Goal: Communication & Community: Answer question/provide support

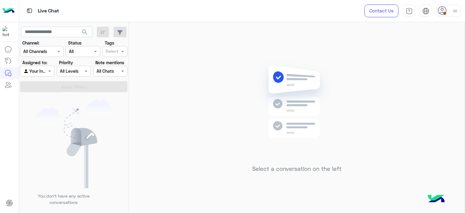
click at [452, 6] on div at bounding box center [455, 11] width 8 height 12
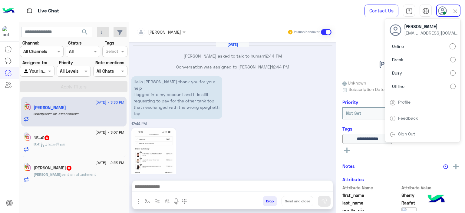
scroll to position [669, 0]
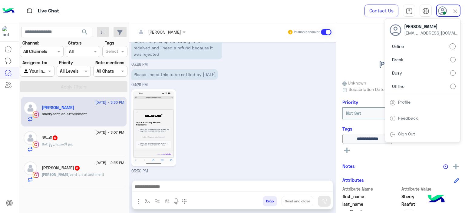
click at [267, 104] on div "03:30 PM" at bounding box center [232, 131] width 203 height 86
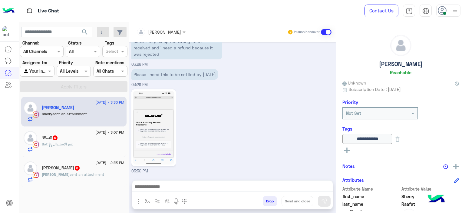
click at [114, 177] on div "Lara sent an attachment" at bounding box center [83, 177] width 83 height 11
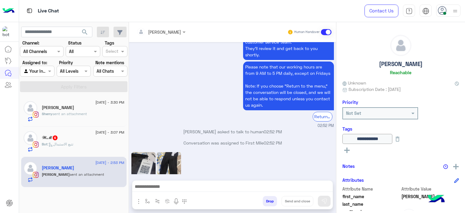
scroll to position [569, 0]
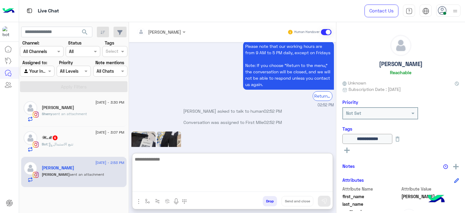
click at [185, 186] on textarea at bounding box center [232, 173] width 200 height 36
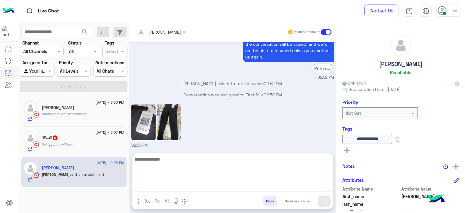
type textarea "*"
type textarea "**********"
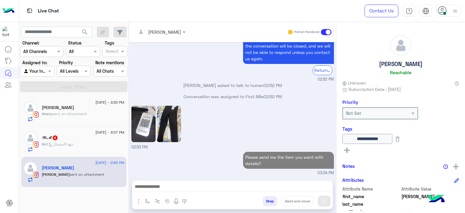
scroll to position [606, 0]
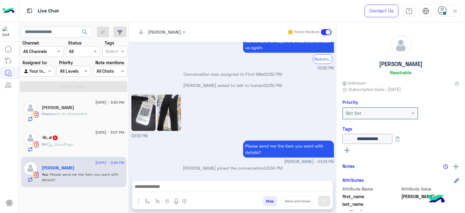
click at [247, 129] on div "02:53 PM" at bounding box center [232, 116] width 203 height 46
click at [101, 142] on div "Bot : تتبع الاستبدال" at bounding box center [83, 146] width 83 height 11
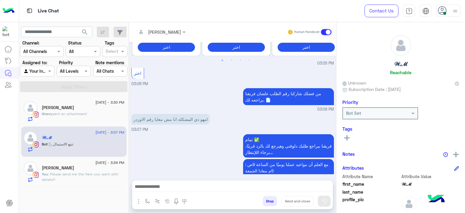
scroll to position [428, 0]
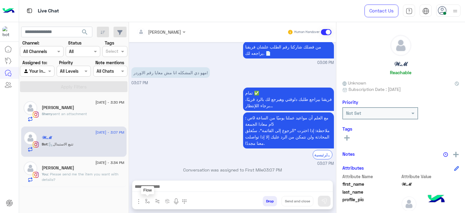
click at [148, 200] on img "button" at bounding box center [147, 201] width 5 height 5
click at [153, 192] on div "enter flow name" at bounding box center [166, 187] width 46 height 11
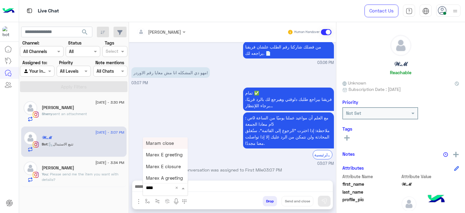
type input "*****"
click at [165, 169] on span "Mariam A greeting" at bounding box center [165, 166] width 39 height 5
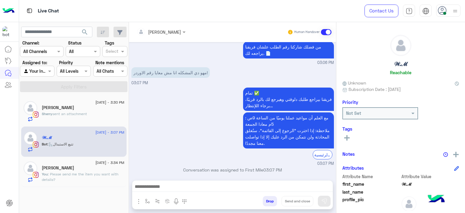
type textarea "**********"
click at [326, 201] on img at bounding box center [324, 201] width 6 height 6
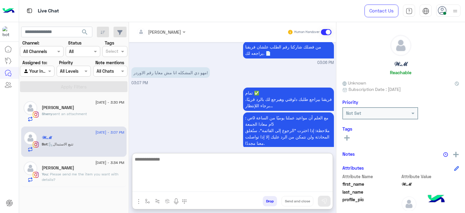
click at [190, 187] on textarea at bounding box center [232, 173] width 200 height 36
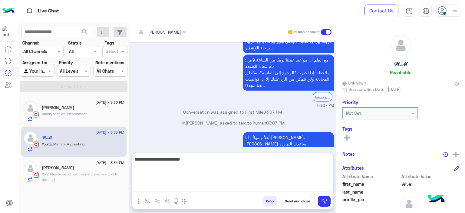
type textarea "**********"
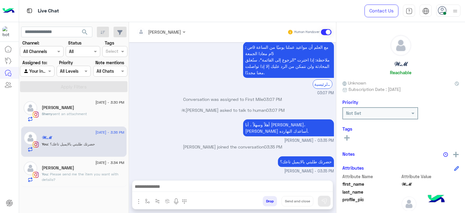
click at [86, 169] on div "Lara" at bounding box center [83, 168] width 83 height 6
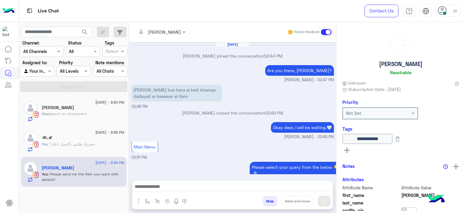
scroll to position [550, 0]
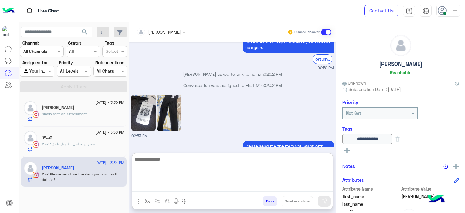
click at [161, 183] on textarea at bounding box center [232, 173] width 200 height 36
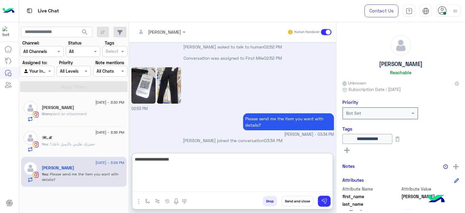
type textarea "**********"
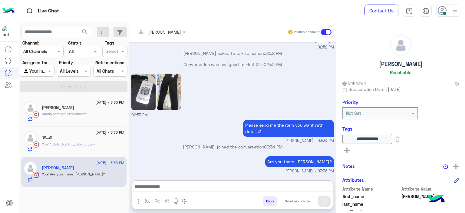
click at [97, 115] on div "Sherry sent an attachment" at bounding box center [83, 116] width 83 height 11
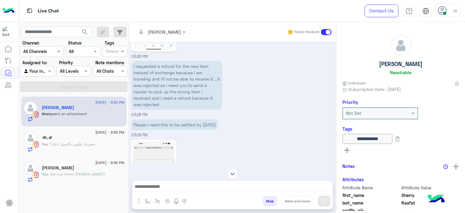
scroll to position [613, 0]
click at [229, 93] on div "I requested a refund for the new item instead of exchange because i am travelin…" at bounding box center [232, 89] width 203 height 58
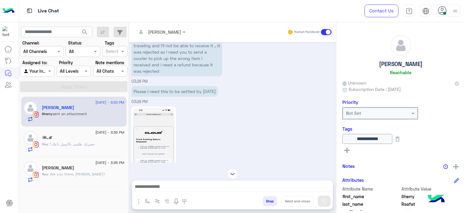
scroll to position [669, 0]
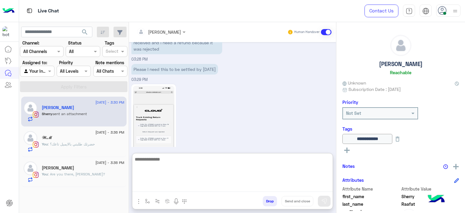
click at [158, 189] on textarea at bounding box center [232, 173] width 200 height 36
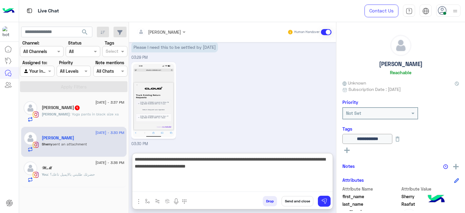
click at [136, 158] on textarea "**********" at bounding box center [232, 173] width 200 height 36
click at [138, 160] on textarea "**********" at bounding box center [232, 173] width 200 height 36
click at [134, 159] on textarea "**********" at bounding box center [232, 173] width 200 height 36
type textarea "**********"
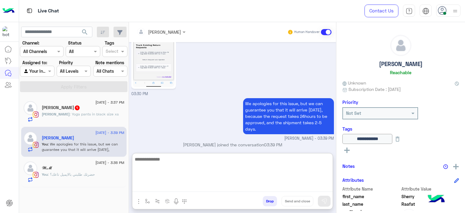
scroll to position [752, 0]
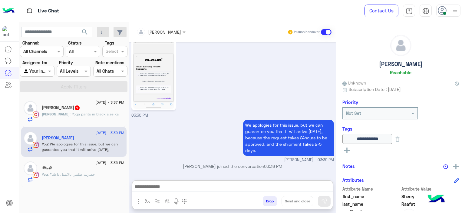
click at [101, 172] on div "You : حضرتك طلبتي بالايميل تاعك؟" at bounding box center [83, 177] width 83 height 11
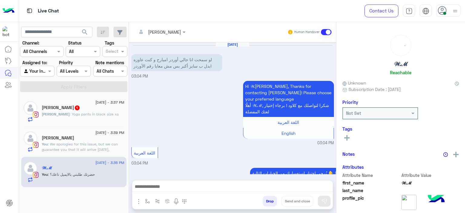
scroll to position [477, 0]
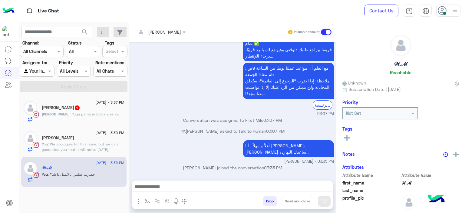
click at [348, 136] on icon at bounding box center [346, 137] width 5 height 5
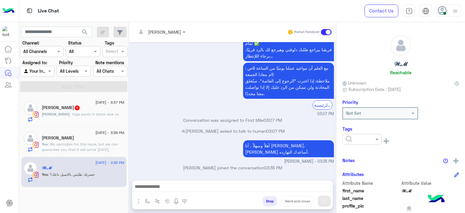
click at [351, 140] on input "text" at bounding box center [355, 139] width 18 height 6
click at [361, 164] on span "M FOLLOW UP" at bounding box center [359, 165] width 28 height 5
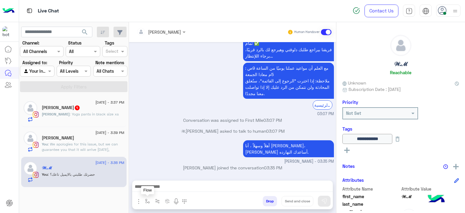
click at [146, 202] on img "button" at bounding box center [147, 201] width 5 height 5
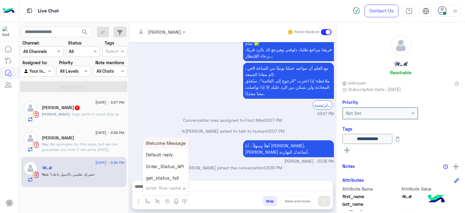
click at [155, 187] on input "text" at bounding box center [158, 187] width 25 height 7
type input "******"
click at [176, 180] on span "Mariam A closure" at bounding box center [165, 177] width 38 height 5
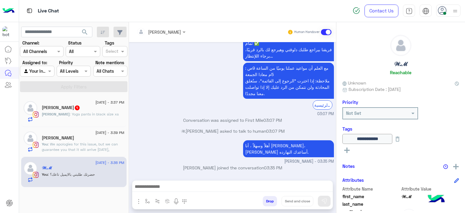
type textarea "**********"
click at [293, 199] on button "Send and close" at bounding box center [298, 201] width 32 height 10
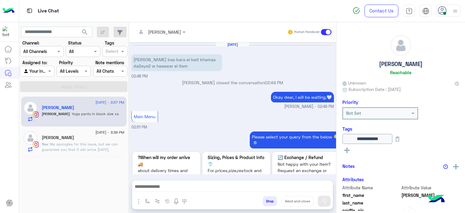
scroll to position [570, 0]
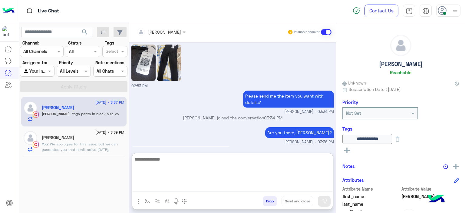
click at [179, 186] on textarea at bounding box center [232, 173] width 200 height 36
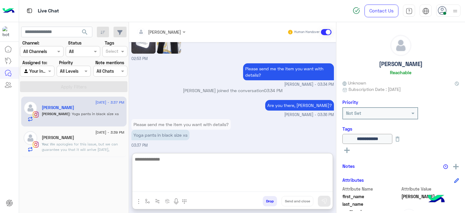
scroll to position [597, 0]
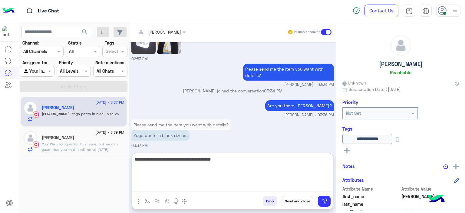
type textarea "**********"
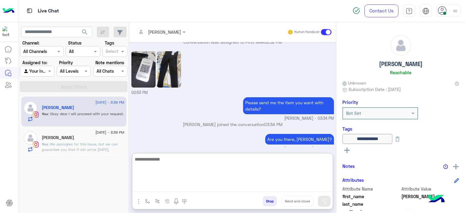
scroll to position [617, 0]
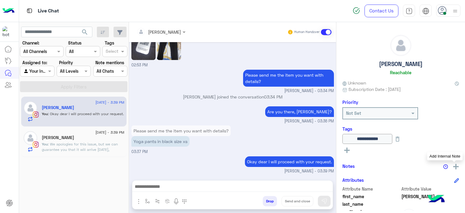
click at [453, 164] on img at bounding box center [455, 166] width 5 height 5
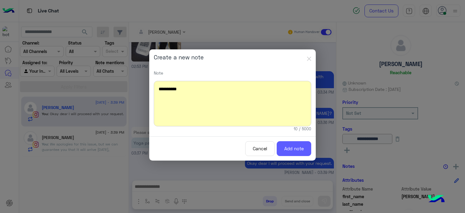
click at [297, 150] on button "Add note" at bounding box center [294, 148] width 35 height 15
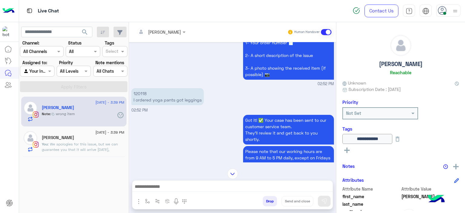
scroll to position [379, 0]
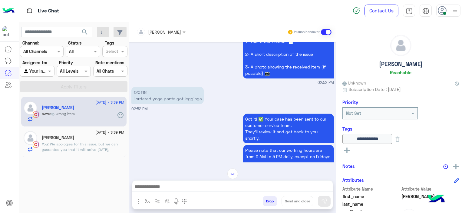
click at [138, 90] on p "120118 I ordered yoga pants got leggings" at bounding box center [167, 95] width 72 height 17
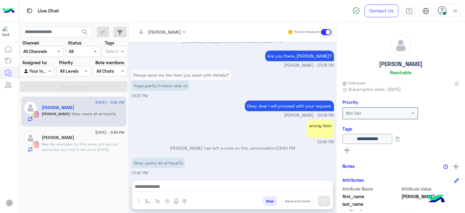
copy p "120118"
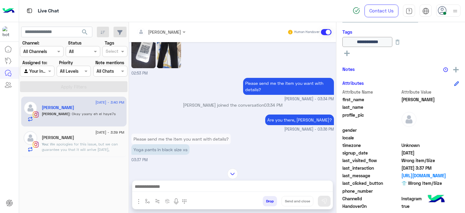
scroll to position [132, 0]
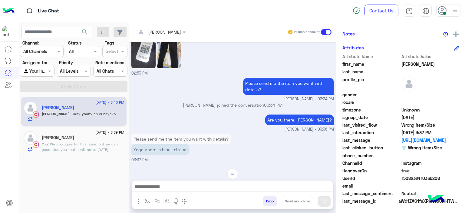
click at [398, 177] on span "UserId" at bounding box center [371, 178] width 58 height 6
click at [401, 178] on span "1508232410336208" at bounding box center [430, 178] width 58 height 6
drag, startPoint x: 189, startPoint y: 148, endPoint x: 153, endPoint y: 144, distance: 36.9
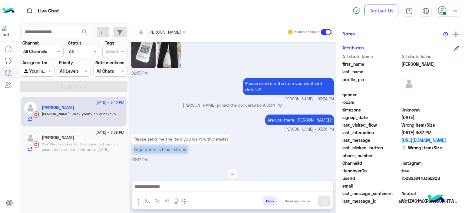
click at [132, 144] on p "Yoga pants in black size xs" at bounding box center [160, 149] width 58 height 11
copy p "Yoga pants in black size xs"
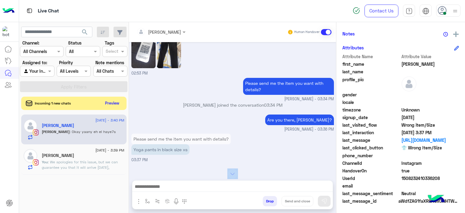
drag, startPoint x: 195, startPoint y: 165, endPoint x: 169, endPoint y: 190, distance: 35.8
click at [169, 190] on div "Mariam Ahmed Human Handover Aug 18, 2025 Ana bas bara el beit khamas da2aye2 w …" at bounding box center [232, 118] width 207 height 193
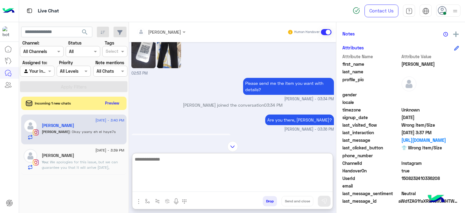
drag, startPoint x: 169, startPoint y: 190, endPoint x: 173, endPoint y: 139, distance: 51.3
click at [173, 139] on div "Mariam Ahmed Human Handover Aug 18, 2025 Ana bas bara el beit khamas da2aye2 w …" at bounding box center [232, 118] width 207 height 193
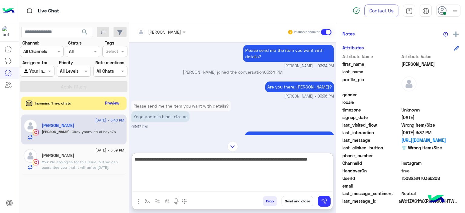
type textarea "**********"
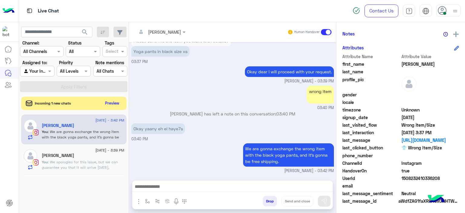
scroll to position [679, 0]
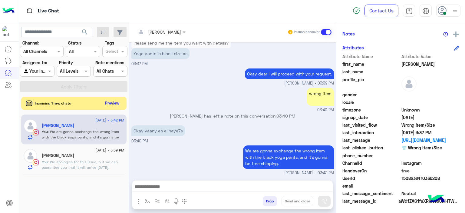
click at [119, 157] on div "Sherry Raafat" at bounding box center [83, 156] width 83 height 6
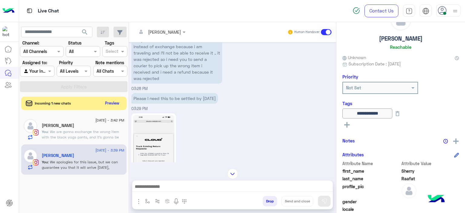
scroll to position [703, 0]
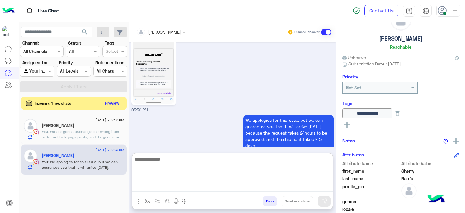
click at [154, 188] on textarea at bounding box center [232, 173] width 200 height 36
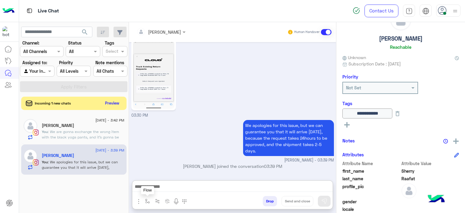
drag, startPoint x: 145, startPoint y: 202, endPoint x: 148, endPoint y: 196, distance: 6.2
click at [145, 201] on img "button" at bounding box center [147, 201] width 5 height 5
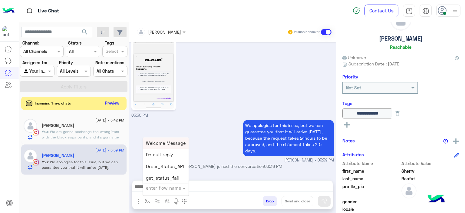
click at [154, 187] on input "text" at bounding box center [158, 187] width 25 height 7
type input "*****"
click at [172, 152] on span "Mariam E closure" at bounding box center [164, 154] width 37 height 5
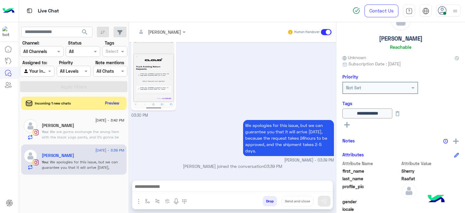
type textarea "**********"
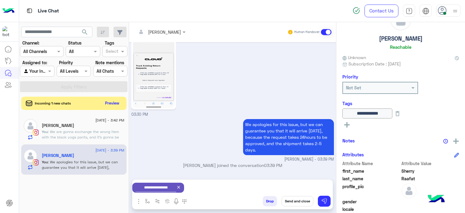
click at [303, 202] on button "Send and close" at bounding box center [298, 201] width 32 height 10
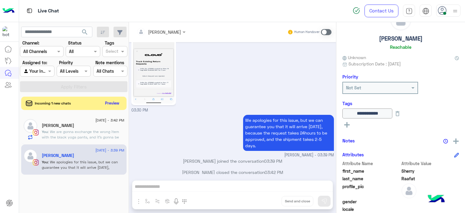
scroll to position [714, 0]
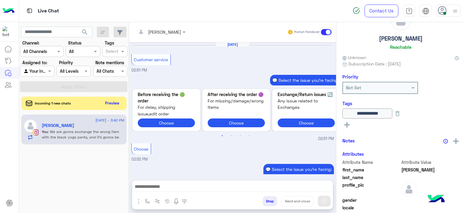
scroll to position [521, 0]
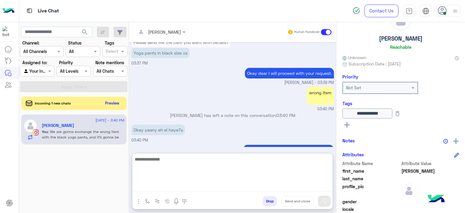
drag, startPoint x: 193, startPoint y: 186, endPoint x: 188, endPoint y: 125, distance: 61.3
click at [188, 125] on div "Mariam Ahmed Human Handover Aug 18, 2025 Customer service 02:51 PM 💬 Select the…" at bounding box center [232, 118] width 207 height 193
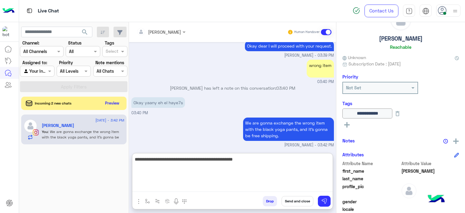
type textarea "**********"
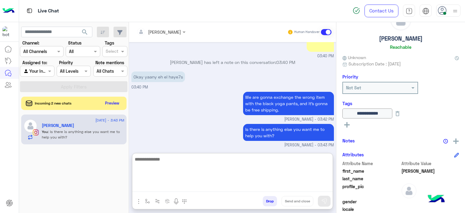
scroll to position [594, 0]
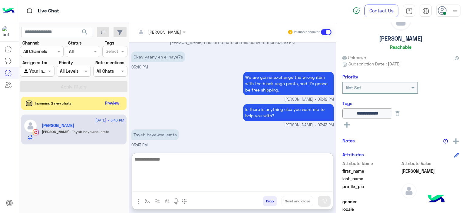
type textarea "*"
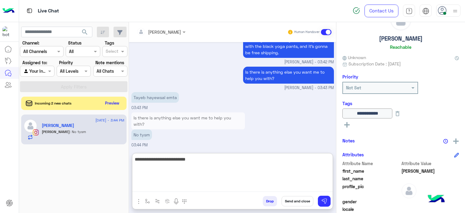
type textarea "**********"
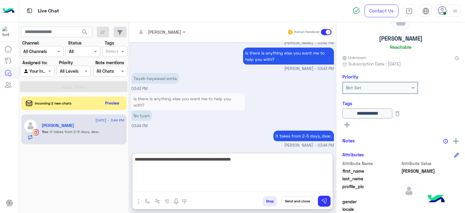
type textarea "**********"
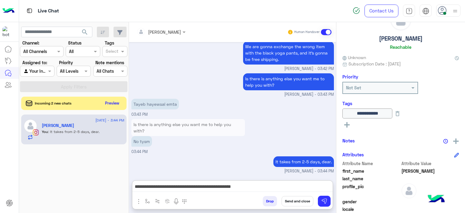
click at [297, 200] on button "Send and close" at bounding box center [298, 201] width 32 height 10
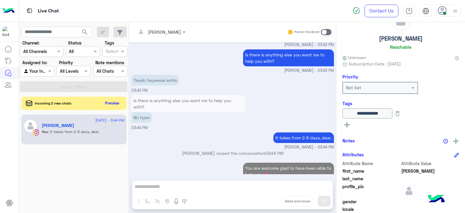
scroll to position [659, 0]
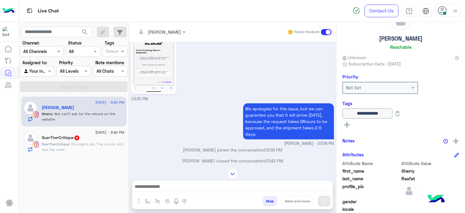
scroll to position [643, 0]
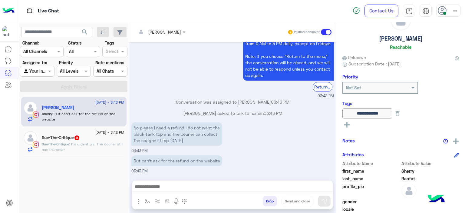
click at [106, 145] on span ": It’s urgent pls. The courier still has the order" at bounding box center [82, 147] width 81 height 10
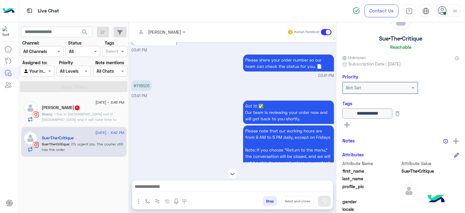
scroll to position [648, 0]
click at [142, 88] on p "#118626" at bounding box center [141, 85] width 20 height 11
copy p "118626"
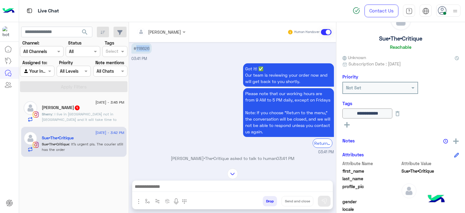
scroll to position [719, 0]
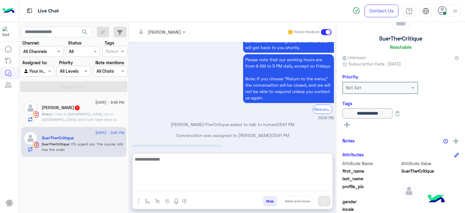
drag, startPoint x: 169, startPoint y: 189, endPoint x: 172, endPoint y: 179, distance: 10.6
click at [170, 189] on textarea at bounding box center [232, 173] width 200 height 36
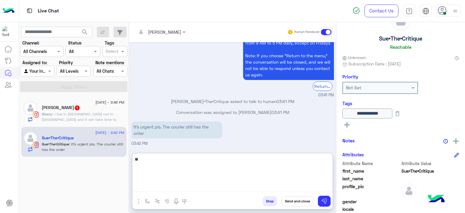
type textarea "*"
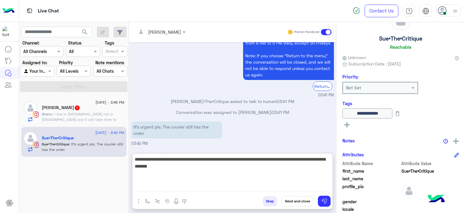
type textarea "**********"
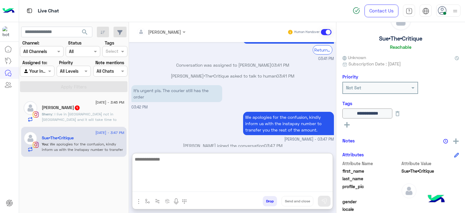
scroll to position [789, 0]
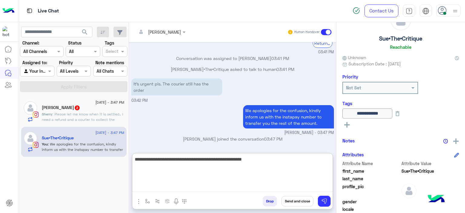
type textarea "**********"
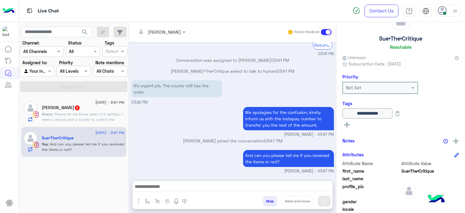
scroll to position [798, 0]
click at [105, 112] on span ": Please let me know when it is settled.. I need a refund and a courier to coll…" at bounding box center [82, 122] width 81 height 21
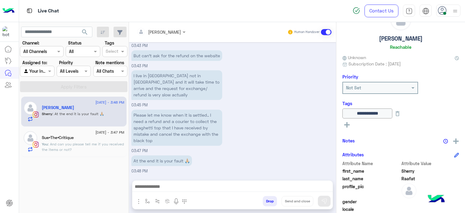
scroll to position [656, 0]
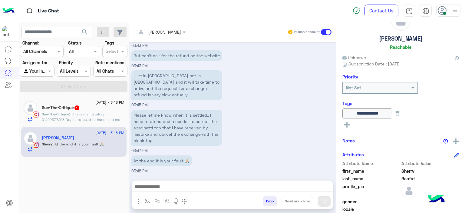
click at [113, 115] on p "Sue•The•Critique : This is my InstaPay: 01222377263 No, he refused to hand it t…" at bounding box center [83, 119] width 83 height 16
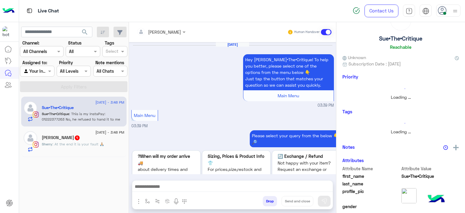
scroll to position [587, 0]
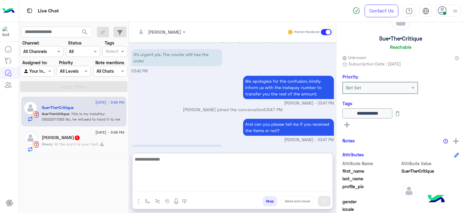
click at [157, 185] on textarea at bounding box center [232, 173] width 200 height 36
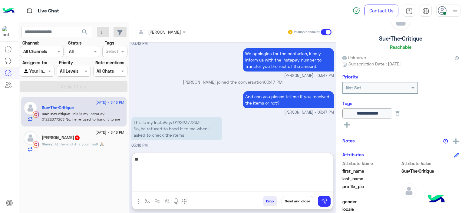
type textarea "*"
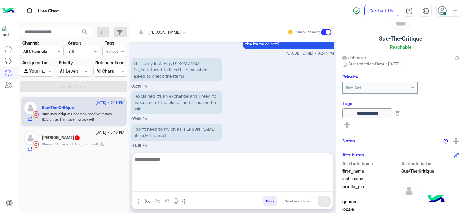
scroll to position [700, 0]
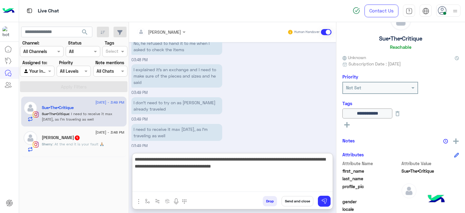
type textarea "**********"
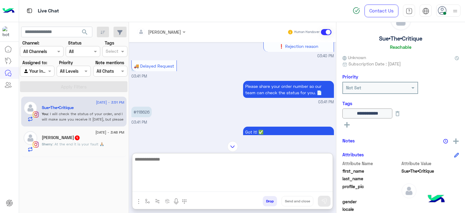
scroll to position [415, 0]
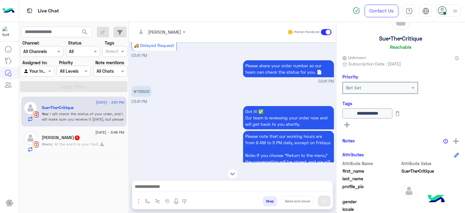
click at [140, 89] on p "#118626" at bounding box center [141, 91] width 20 height 11
copy p "118626"
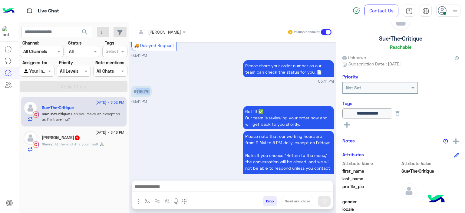
scroll to position [771, 0]
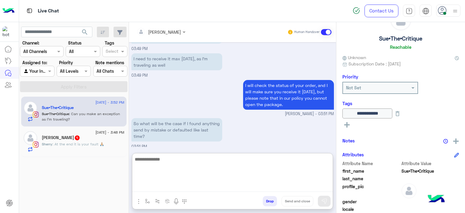
click at [171, 185] on textarea at bounding box center [232, 173] width 200 height 36
type textarea "**********"
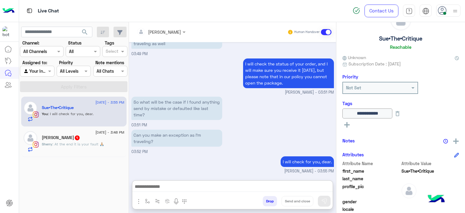
click at [90, 136] on div "Sherry Raafat 1" at bounding box center [83, 138] width 83 height 6
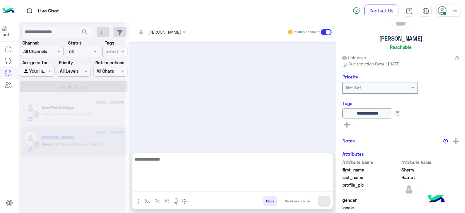
scroll to position [636, 0]
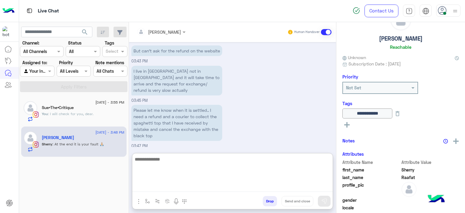
click at [155, 188] on textarea at bounding box center [232, 173] width 200 height 36
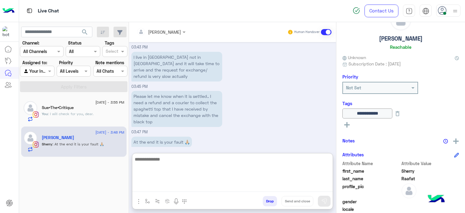
scroll to position [663, 0]
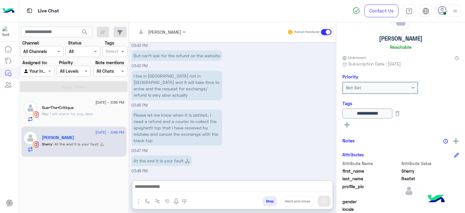
click at [101, 105] on div "Sue•The•Critique" at bounding box center [83, 108] width 83 height 6
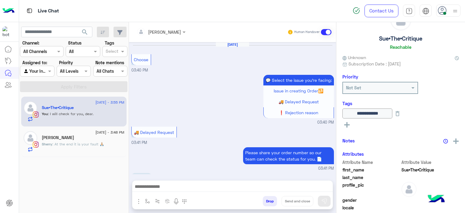
scroll to position [463, 0]
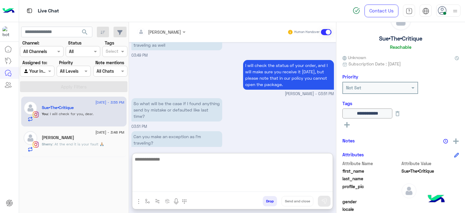
click at [159, 183] on textarea at bounding box center [232, 173] width 200 height 36
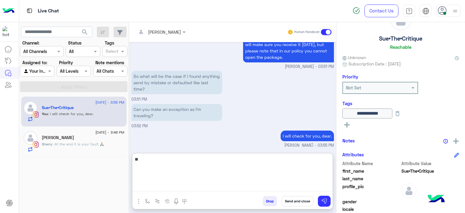
type textarea "*"
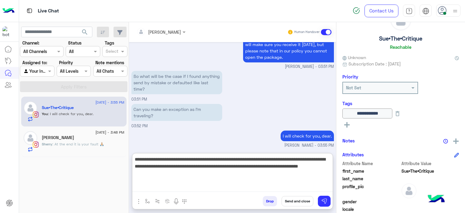
type textarea "**********"
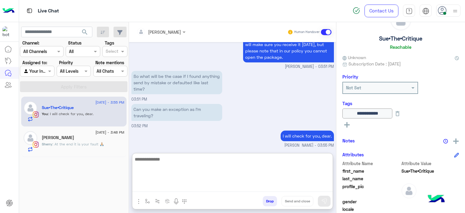
scroll to position [535, 0]
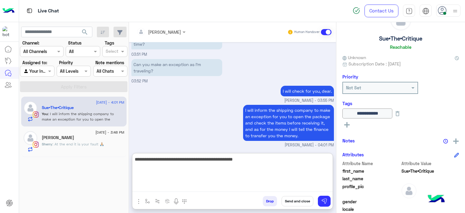
type textarea "**********"
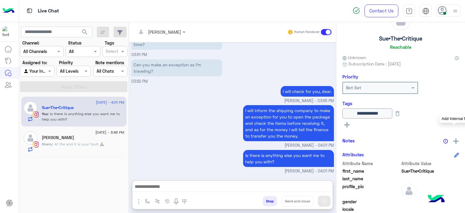
click at [453, 139] on img at bounding box center [455, 140] width 5 height 5
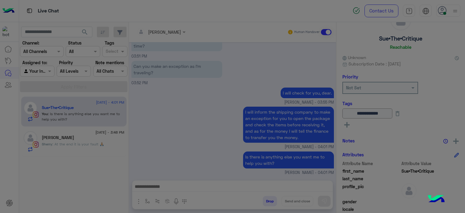
scroll to position [533, 0]
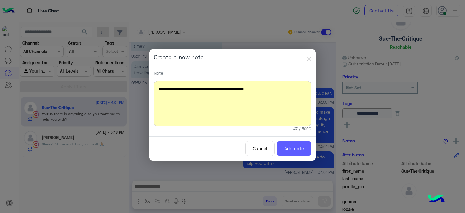
click at [305, 145] on button "Add note" at bounding box center [294, 148] width 35 height 15
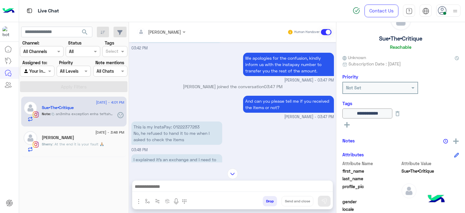
scroll to position [290, 0]
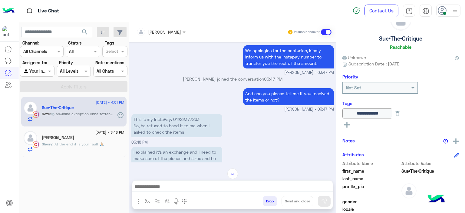
click at [186, 118] on p "This is my InstaPay: 01222377263 No, he refused to hand it to me when I asked t…" at bounding box center [176, 125] width 91 height 23
copy p "01222377263"
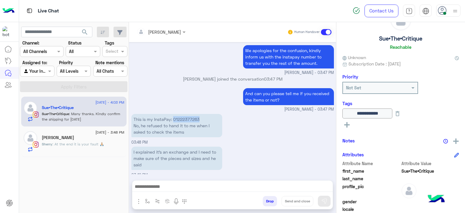
scroll to position [597, 0]
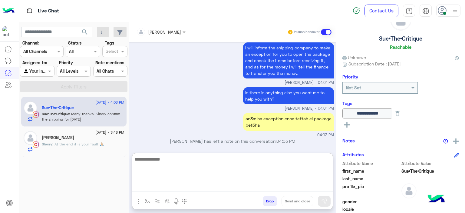
click at [161, 183] on textarea at bounding box center [232, 173] width 200 height 36
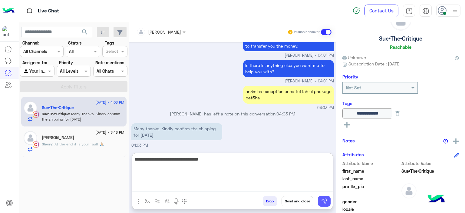
type textarea "**********"
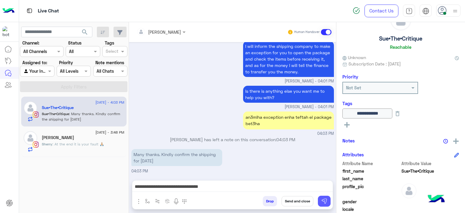
click at [323, 197] on button at bounding box center [324, 201] width 13 height 11
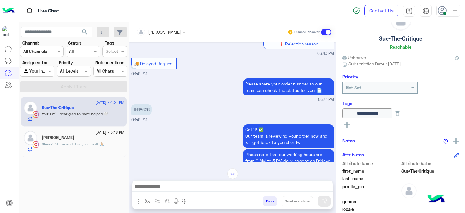
scroll to position [69, 0]
click at [143, 107] on p "#118626" at bounding box center [141, 109] width 20 height 11
copy p "118626"
drag, startPoint x: 424, startPoint y: 38, endPoint x: 376, endPoint y: 37, distance: 47.6
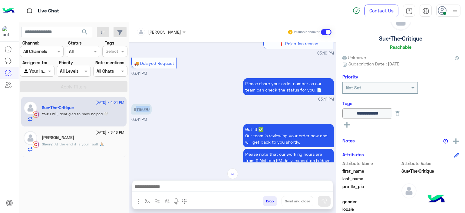
click at [376, 37] on div "Sue•The•Critique Reachable" at bounding box center [400, 30] width 117 height 43
copy h5 "Sue•The•Critique"
click at [236, 176] on img at bounding box center [232, 173] width 11 height 11
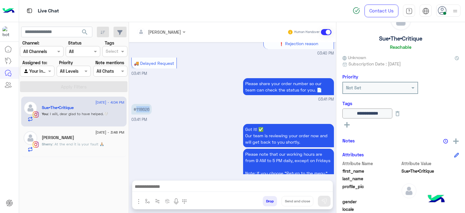
scroll to position [616, 0]
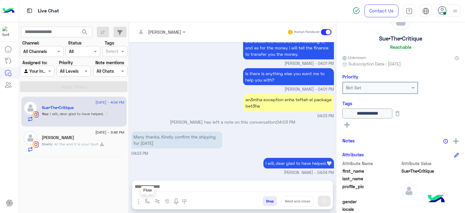
click at [147, 200] on img "button" at bounding box center [147, 201] width 5 height 5
click at [155, 184] on div "enter flow name" at bounding box center [166, 187] width 46 height 11
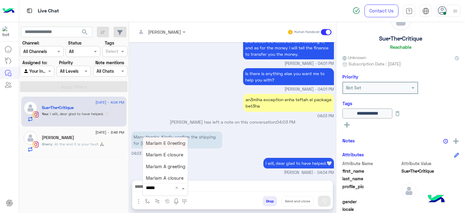
type input "******"
click at [173, 153] on span "Mariam E closure" at bounding box center [164, 154] width 37 height 5
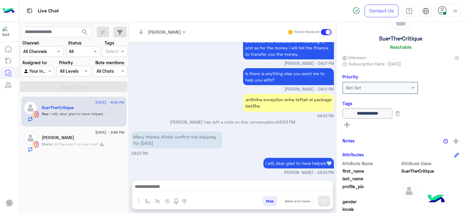
type textarea "**********"
click at [298, 200] on button "Send and close" at bounding box center [298, 201] width 32 height 10
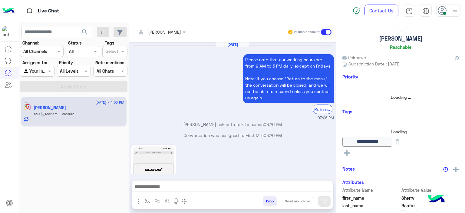
scroll to position [636, 0]
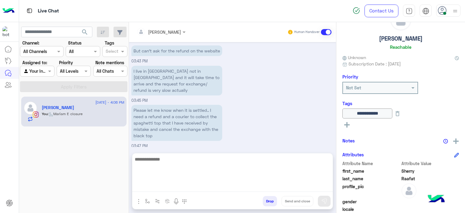
click at [162, 185] on textarea at bounding box center [232, 173] width 200 height 36
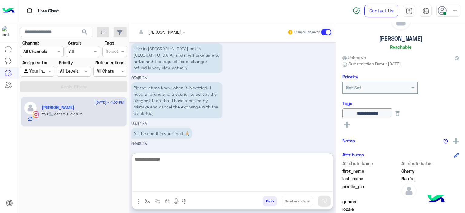
type textarea "*"
click at [162, 158] on textarea at bounding box center [232, 173] width 200 height 36
paste textarea "**********"
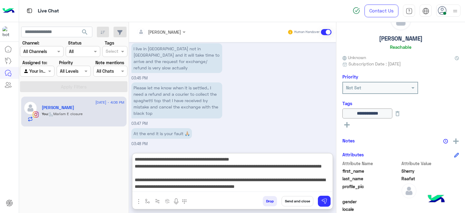
scroll to position [6, 0]
drag, startPoint x: 289, startPoint y: 190, endPoint x: 120, endPoint y: 174, distance: 170.0
click at [120, 174] on mat-drawer-container "search Channel: Channel All Channels Status Channel All Tags Select Assigned to…" at bounding box center [242, 118] width 446 height 193
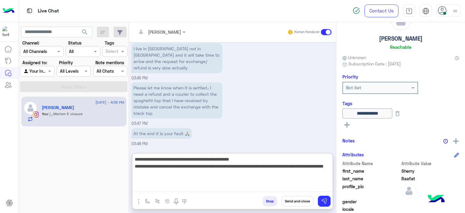
scroll to position [0, 0]
type textarea "**********"
click at [324, 202] on img at bounding box center [324, 201] width 6 height 6
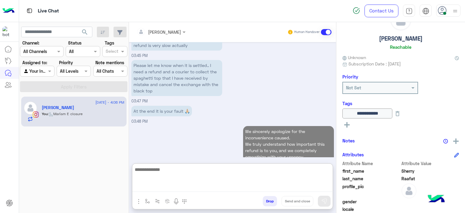
scroll to position [700, 0]
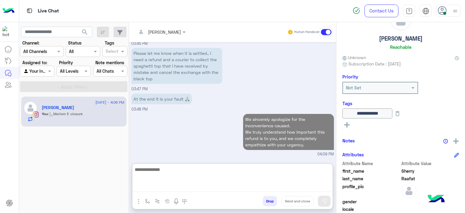
click at [171, 186] on textarea at bounding box center [232, 179] width 201 height 26
paste textarea "**********"
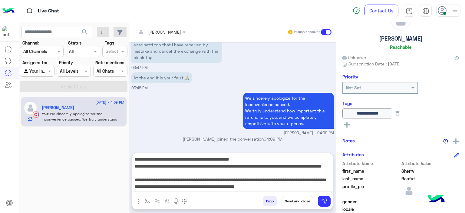
scroll to position [0, 0]
drag, startPoint x: 176, startPoint y: 167, endPoint x: 107, endPoint y: 134, distance: 76.8
click at [107, 134] on mat-drawer-container "search Channel: Channel All Channels Status Channel All Tags Select Assigned to…" at bounding box center [242, 118] width 446 height 193
type textarea "**********"
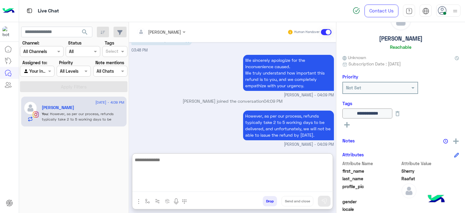
scroll to position [757, 0]
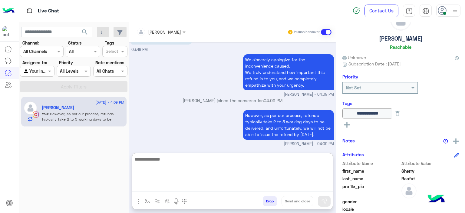
click at [150, 164] on textarea at bounding box center [232, 173] width 201 height 36
paste textarea "**********"
type textarea "**********"
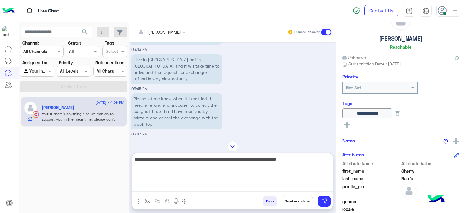
scroll to position [789, 0]
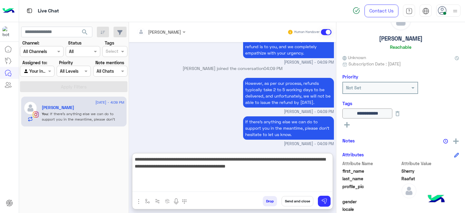
type textarea "**********"
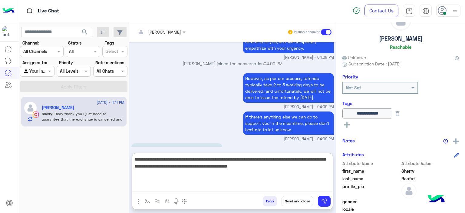
scroll to position [828, 0]
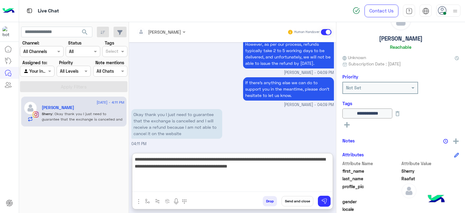
drag, startPoint x: 279, startPoint y: 167, endPoint x: 126, endPoint y: 157, distance: 152.6
click at [126, 157] on mat-drawer-container "search Channel: Channel All Channels Status Channel All Tags Select Assigned to…" at bounding box center [242, 118] width 446 height 193
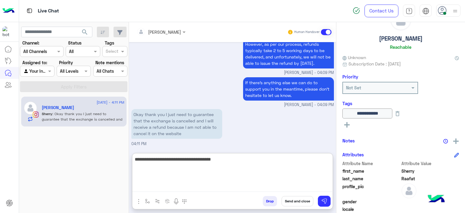
type textarea "**********"
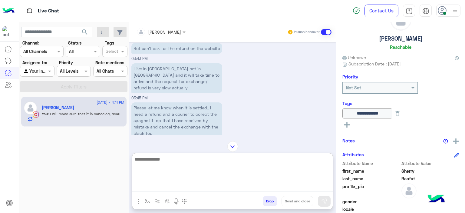
scroll to position [847, 0]
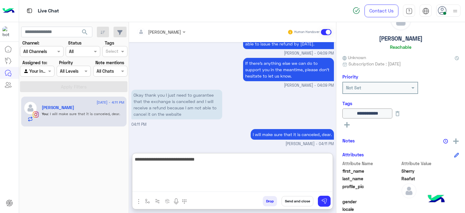
type textarea "**********"
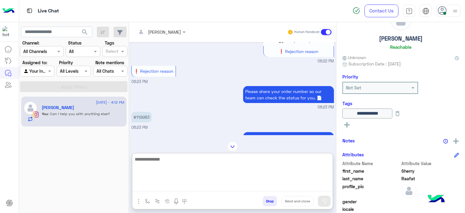
scroll to position [150, 0]
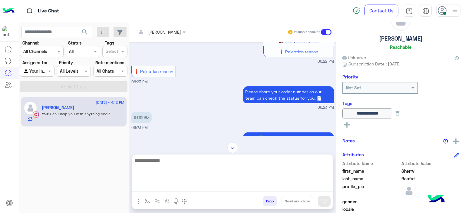
click at [139, 116] on p "#119983" at bounding box center [141, 117] width 20 height 11
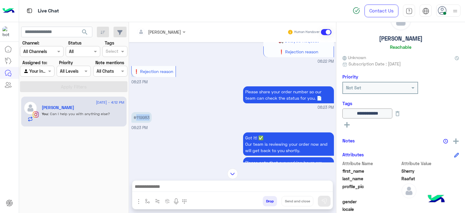
click at [139, 116] on p "#119983" at bounding box center [141, 117] width 20 height 11
copy p "119983"
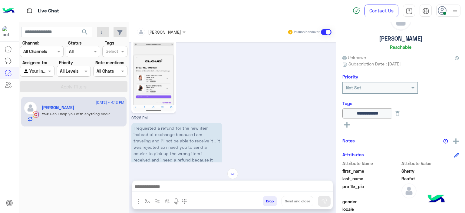
scroll to position [1428, 0]
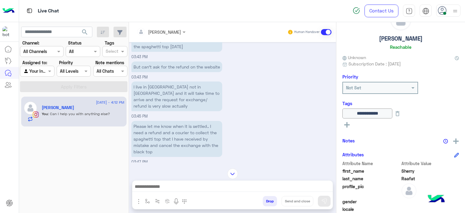
click at [231, 175] on img at bounding box center [232, 173] width 11 height 11
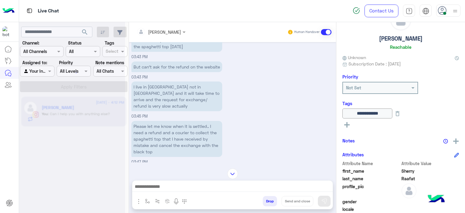
scroll to position [2196, 0]
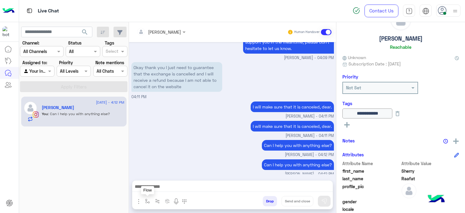
click at [144, 198] on button "button" at bounding box center [148, 201] width 10 height 10
click at [153, 190] on div "enter flow name" at bounding box center [162, 187] width 38 height 7
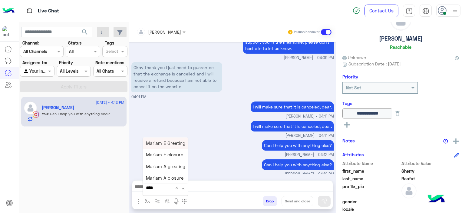
type input "*****"
click at [162, 155] on span "Mariam E closure" at bounding box center [164, 154] width 37 height 5
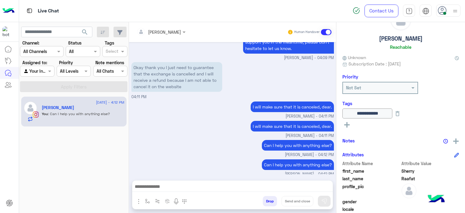
type textarea "**********"
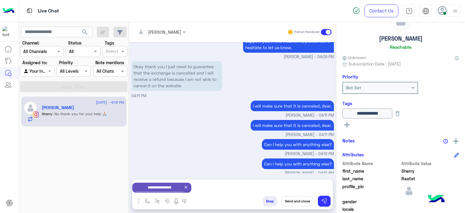
scroll to position [2217, 0]
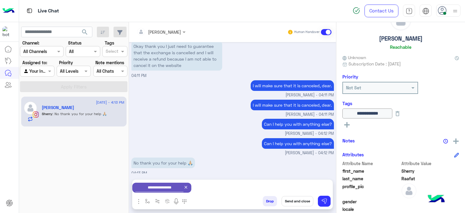
click at [185, 185] on icon at bounding box center [185, 187] width 5 height 5
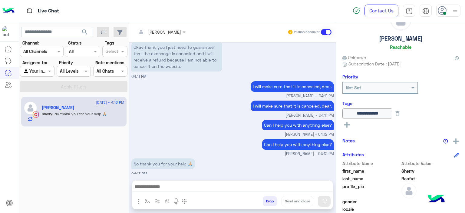
click at [175, 186] on textarea at bounding box center [232, 187] width 201 height 9
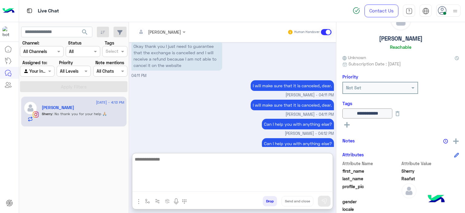
type textarea "*"
click at [170, 161] on textarea "**********" at bounding box center [232, 173] width 201 height 36
type textarea "**********"
click at [305, 200] on button "Send and close" at bounding box center [298, 201] width 32 height 10
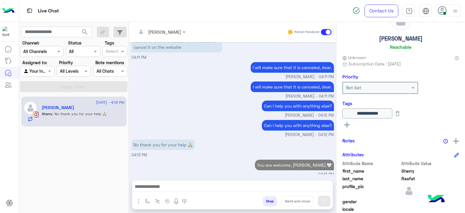
scroll to position [2247, 0]
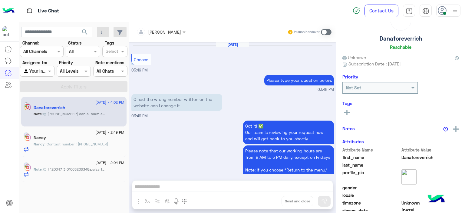
scroll to position [385, 0]
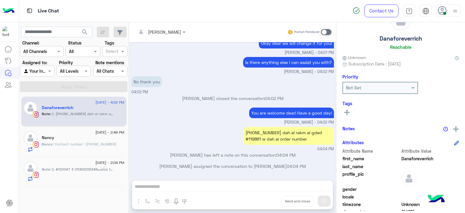
click at [253, 139] on div "+20 122 6235855 dah al rakm al gded #119861 w dah al order number" at bounding box center [288, 136] width 91 height 18
copy div "119861"
click at [233, 130] on div "+20 122 6235855 dah al rakm al gded #119861 w dah al order number 04:04 PM" at bounding box center [232, 138] width 203 height 26
click at [82, 146] on span ": Contact number : 01212883346" at bounding box center [85, 144] width 64 height 5
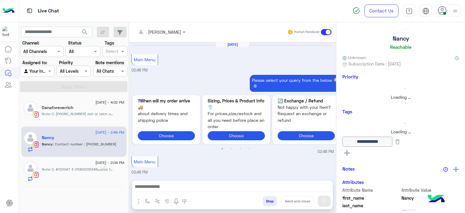
scroll to position [667, 0]
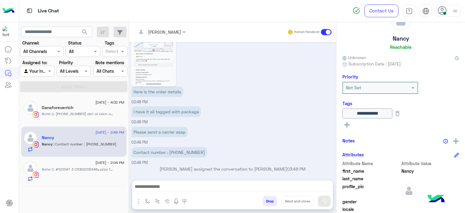
click at [216, 125] on div "Please send a carrier asap 02:49 PM" at bounding box center [232, 135] width 203 height 20
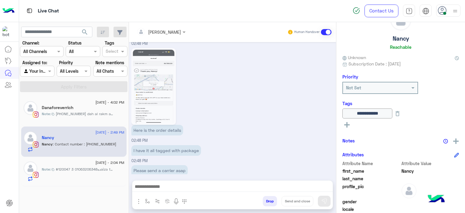
scroll to position [1378, 0]
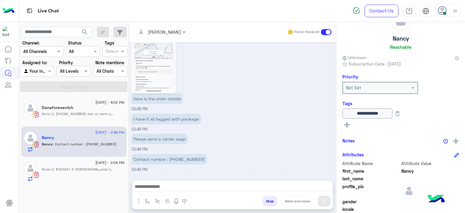
click at [181, 173] on p "Marex George assigned the conversation to Mariam Ahmed 03:48 PM" at bounding box center [232, 176] width 203 height 6
click at [182, 162] on div "Contact number : 01212883346 02:49 PM" at bounding box center [232, 162] width 203 height 20
click at [183, 161] on div "Contact number : 01212883346 02:49 PM" at bounding box center [232, 162] width 203 height 20
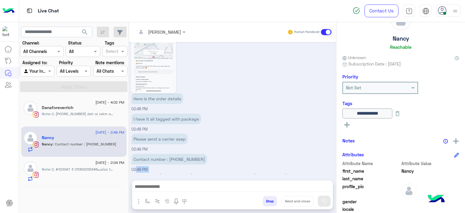
click at [183, 161] on div "Contact number : 01212883346 02:49 PM" at bounding box center [232, 162] width 203 height 20
click at [198, 135] on div "Please send a carrier asap 02:49 PM" at bounding box center [232, 142] width 203 height 20
click at [201, 152] on div "Contact number : 01212883346 02:49 PM" at bounding box center [232, 162] width 203 height 20
click at [186, 154] on p "Contact number : 01212883346" at bounding box center [169, 159] width 76 height 11
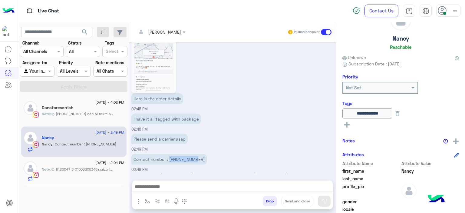
copy p "01212883346"
click at [216, 112] on div "I have it all tagged with package 02:48 PM" at bounding box center [232, 122] width 203 height 20
click at [165, 184] on textarea at bounding box center [232, 187] width 201 height 9
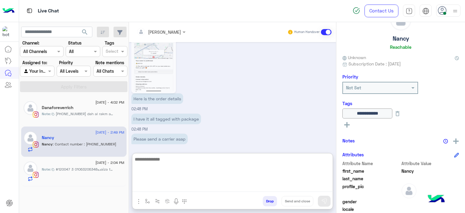
scroll to position [1406, 0]
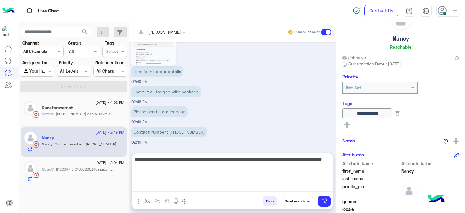
type textarea "**********"
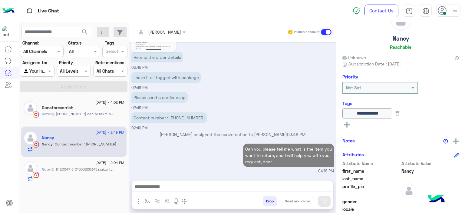
scroll to position [1410, 0]
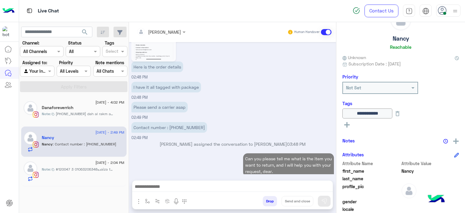
click at [327, 124] on div "Contact number : 01212883346 02:49 PM" at bounding box center [232, 131] width 203 height 20
click at [212, 100] on div "Please send a carrier asap 02:49 PM" at bounding box center [232, 110] width 203 height 20
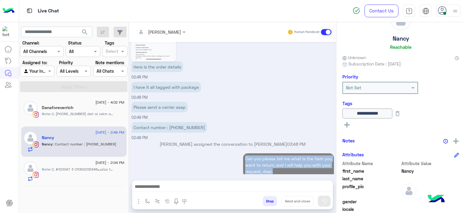
drag, startPoint x: 282, startPoint y: 161, endPoint x: 244, endPoint y: 145, distance: 41.7
click at [244, 153] on p "Can you please tell me what is the item you want to return, and I will help you…" at bounding box center [288, 164] width 91 height 23
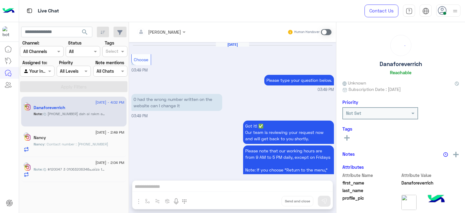
scroll to position [385, 0]
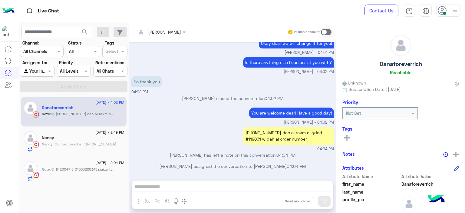
click at [92, 137] on div "Nancy" at bounding box center [83, 138] width 83 height 6
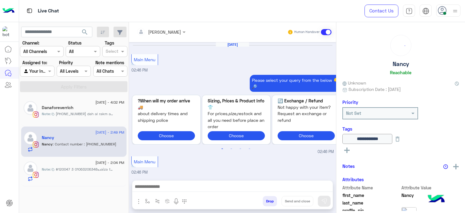
scroll to position [667, 0]
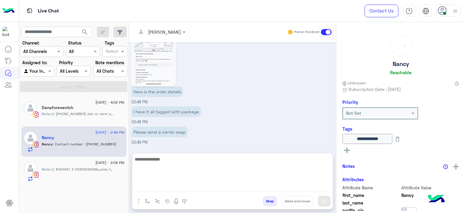
click at [150, 184] on textarea at bounding box center [232, 173] width 200 height 36
type textarea "*"
paste textarea "**********"
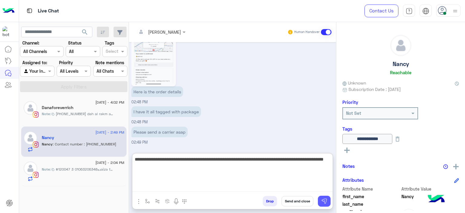
type textarea "**********"
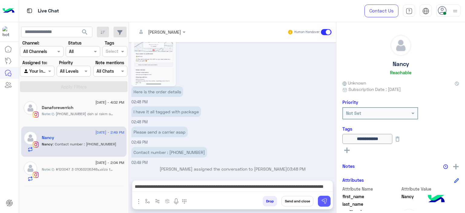
click at [325, 199] on img at bounding box center [324, 201] width 6 height 6
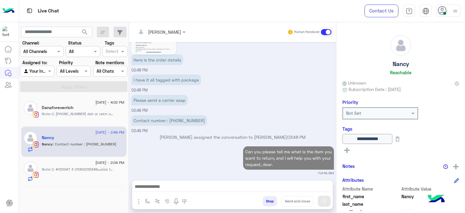
scroll to position [710, 0]
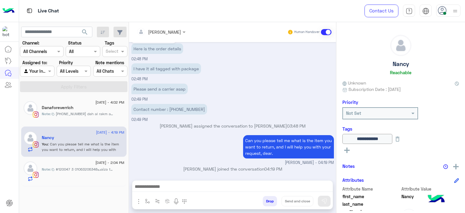
click at [97, 115] on span "+20 122 6235855 dah al rakm al gded #119861 w dah al order number" at bounding box center [85, 113] width 58 height 5
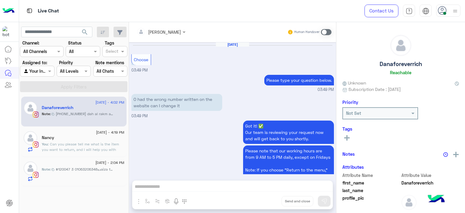
scroll to position [385, 0]
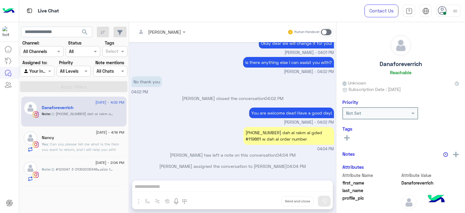
click at [80, 168] on span "#120047 ده01063206348 3aiza tghyr rakm al mobile" at bounding box center [85, 169] width 58 height 5
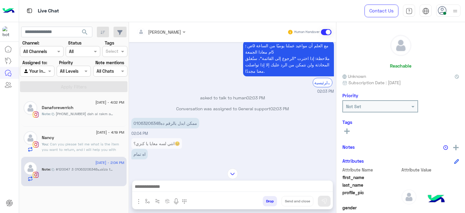
scroll to position [469, 0]
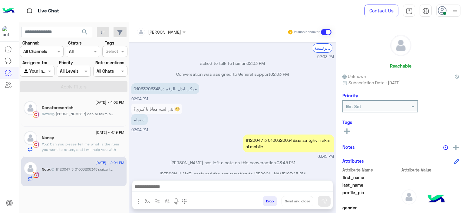
click at [257, 134] on div "#120047 ده01063206348 3aiza tghyr rakm al mobile" at bounding box center [288, 143] width 91 height 18
click at [258, 134] on div "#120047 ده01063206348 3aiza tghyr rakm al mobile" at bounding box center [288, 143] width 91 height 18
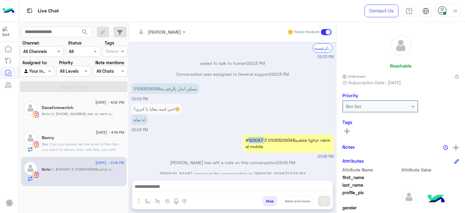
click at [258, 134] on div "#120047 ده01063206348 3aiza tghyr rakm al mobile" at bounding box center [288, 143] width 91 height 18
copy div "120047"
click at [275, 134] on div "#120047 ده01063206348 3aiza tghyr rakm al mobile" at bounding box center [288, 143] width 91 height 18
drag, startPoint x: 286, startPoint y: 134, endPoint x: 292, endPoint y: 137, distance: 7.2
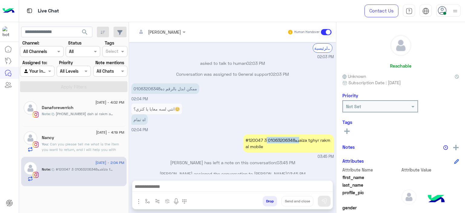
click at [286, 134] on div "#120047 ده01063206348 3aiza tghyr rakm al mobile" at bounding box center [288, 143] width 91 height 18
click at [293, 134] on div "#120047 ده01063206348 3aiza tghyr rakm al mobile" at bounding box center [288, 143] width 91 height 18
click at [287, 144] on div "#120047 ده01063206348 3aiza tghyr rakm al mobile" at bounding box center [288, 143] width 91 height 18
drag, startPoint x: 293, startPoint y: 132, endPoint x: 267, endPoint y: 131, distance: 25.8
click at [267, 134] on div "#120047 ده01063206348 3aiza tghyr rakm al mobile" at bounding box center [288, 143] width 91 height 18
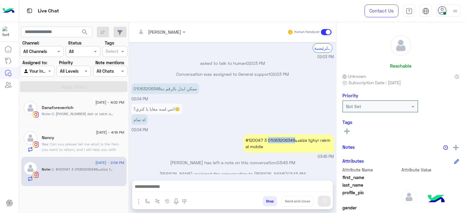
copy div "01063206348"
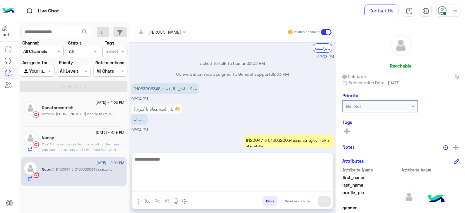
click at [151, 188] on textarea at bounding box center [232, 173] width 200 height 36
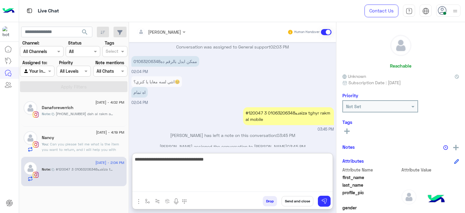
type textarea "**********"
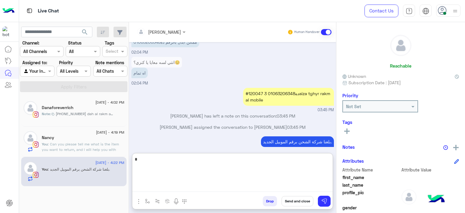
scroll to position [527, 0]
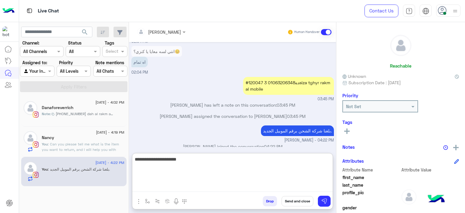
type textarea "**********"
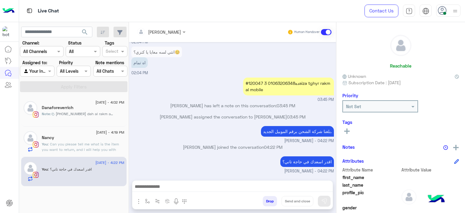
click at [118, 144] on span ": Can you please tell me what is the item you want to return, and I will help y…" at bounding box center [80, 149] width 77 height 15
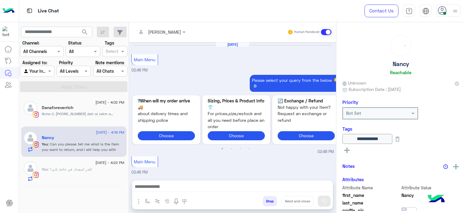
scroll to position [608, 0]
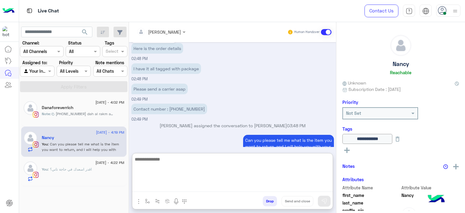
click at [182, 184] on textarea at bounding box center [232, 173] width 200 height 36
type textarea "*"
click at [148, 160] on textarea "**********" at bounding box center [232, 173] width 200 height 36
type textarea "**********"
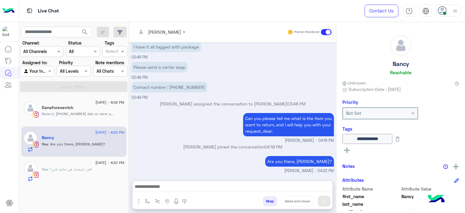
click at [99, 115] on span "+20 122 6235855 dah al rakm al gded #119861 w dah al order number" at bounding box center [85, 113] width 58 height 5
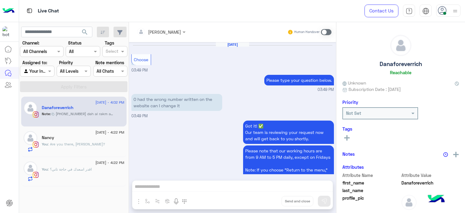
scroll to position [385, 0]
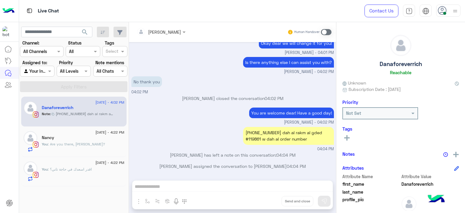
click at [266, 133] on div "+20 122 6235855 dah al rakm al gded #119861 w dah al order number" at bounding box center [288, 136] width 91 height 18
click at [265, 132] on div "+20 122 6235855 dah al rakm al gded #119861 w dah al order number" at bounding box center [288, 136] width 91 height 18
click at [265, 131] on div "+20 122 6235855 dah al rakm al gded #119861 w dah al order number" at bounding box center [288, 136] width 91 height 18
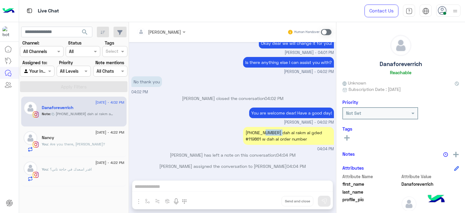
click at [265, 131] on div "+20 122 6235855 dah al rakm al gded #119861 w dah al order number" at bounding box center [288, 136] width 91 height 18
click at [264, 131] on div "+20 122 6235855 dah al rakm al gded #119861 w dah al order number" at bounding box center [288, 136] width 91 height 18
drag, startPoint x: 278, startPoint y: 132, endPoint x: 249, endPoint y: 132, distance: 28.5
click at [249, 132] on div "+20 122 6235855 dah al rakm al gded #119861 w dah al order number" at bounding box center [288, 136] width 91 height 18
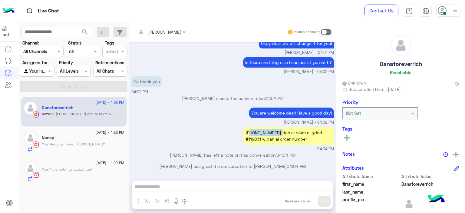
copy div "0 122 6235855"
click at [252, 141] on div "+20 122 6235855 dah al rakm al gded #119861 w dah al order number" at bounding box center [288, 136] width 91 height 18
copy div "119861"
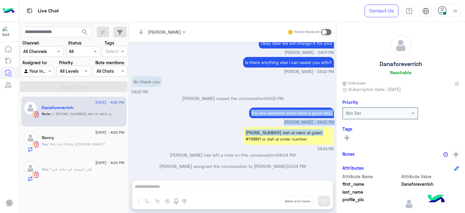
drag, startPoint x: 185, startPoint y: 112, endPoint x: 191, endPoint y: 142, distance: 30.1
click at [191, 142] on div "Aug 18, 2025 Choose 03:49 PM Please type your question below. 03:49 PM O had th…" at bounding box center [232, 108] width 207 height 132
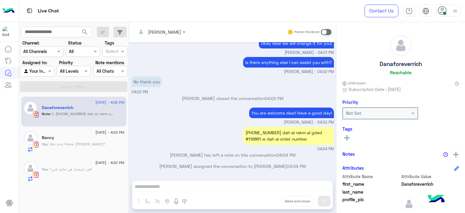
click at [169, 187] on div "Mariam Ahmed Human Handover Aug 18, 2025 Choose 03:49 PM Please type your quest…" at bounding box center [232, 118] width 207 height 193
click at [326, 31] on span at bounding box center [326, 32] width 11 height 6
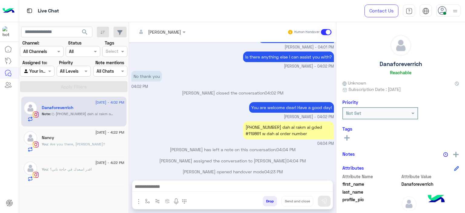
scroll to position [396, 0]
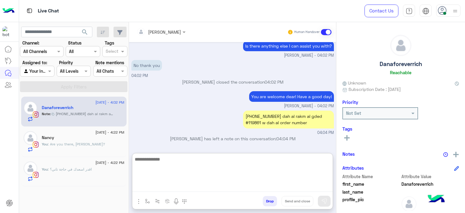
drag, startPoint x: 197, startPoint y: 189, endPoint x: 198, endPoint y: 180, distance: 8.5
click at [197, 188] on textarea at bounding box center [232, 173] width 200 height 36
type textarea "**********"
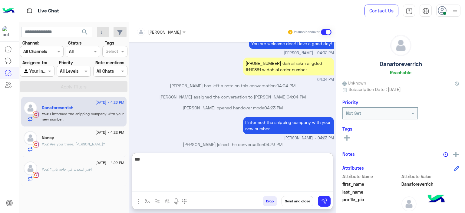
scroll to position [460, 0]
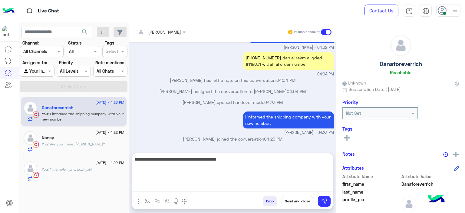
type textarea "**********"
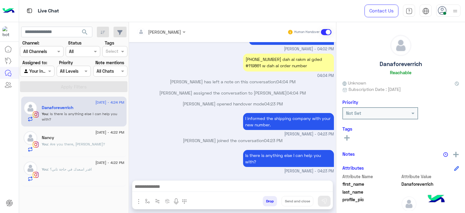
scroll to position [469, 0]
click at [112, 167] on div "You : اقدر اسعدك في حاجة تاني؟" at bounding box center [83, 174] width 83 height 15
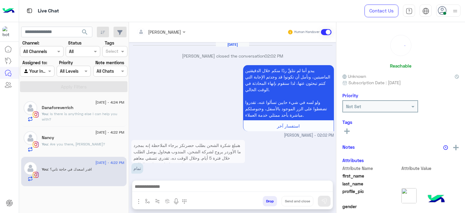
scroll to position [442, 0]
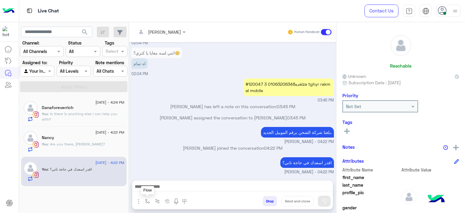
click at [145, 201] on img "button" at bounding box center [147, 201] width 5 height 5
click at [160, 189] on input "text" at bounding box center [158, 187] width 25 height 7
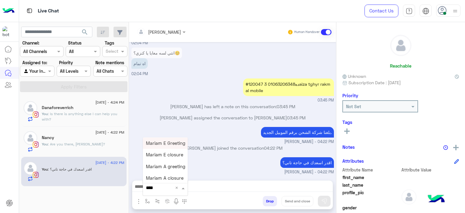
type input "*****"
click at [167, 179] on span "Mariam A closure" at bounding box center [165, 177] width 38 height 5
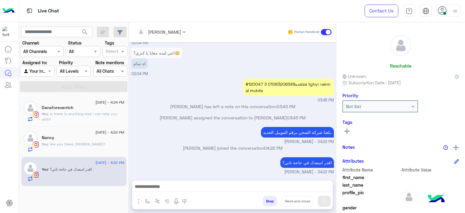
type textarea "**********"
click at [306, 200] on button "Send and close" at bounding box center [298, 201] width 32 height 10
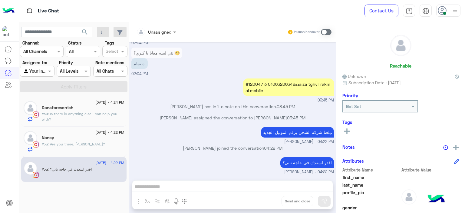
scroll to position [453, 0]
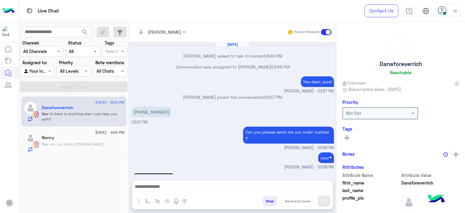
scroll to position [299, 0]
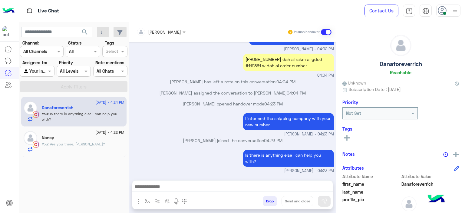
click at [101, 140] on div "Nancy" at bounding box center [83, 138] width 83 height 6
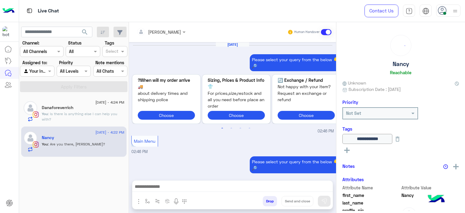
scroll to position [607, 0]
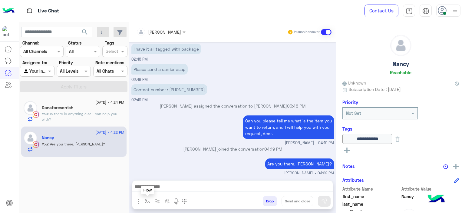
click at [145, 201] on img "button" at bounding box center [147, 201] width 5 height 5
click at [164, 190] on input "text" at bounding box center [158, 187] width 25 height 7
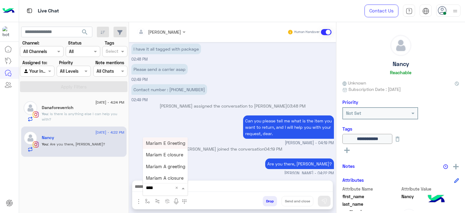
type input "*****"
click at [169, 155] on span "Mariam E closure" at bounding box center [164, 154] width 37 height 5
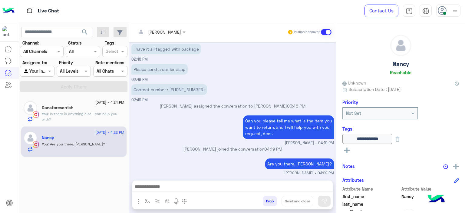
type textarea "**********"
click at [300, 198] on button "Send and close" at bounding box center [298, 201] width 32 height 10
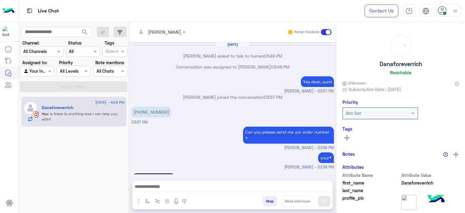
scroll to position [299, 0]
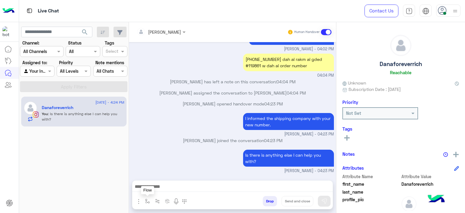
click at [146, 203] on img "button" at bounding box center [147, 201] width 5 height 5
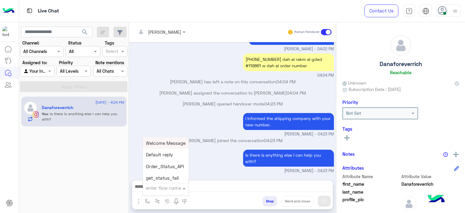
click at [157, 189] on input "text" at bounding box center [158, 187] width 25 height 7
type input "******"
click at [165, 160] on div "Mariam E closure" at bounding box center [165, 155] width 45 height 12
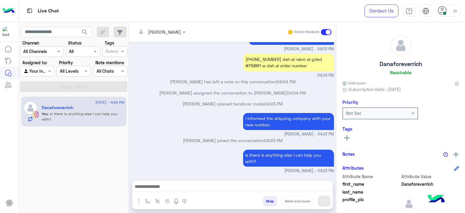
type textarea "**********"
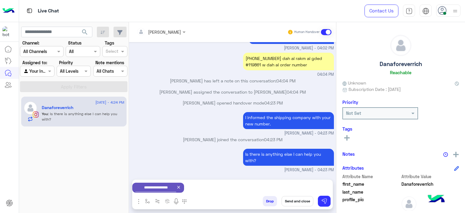
click at [300, 203] on button "Send and close" at bounding box center [298, 201] width 32 height 10
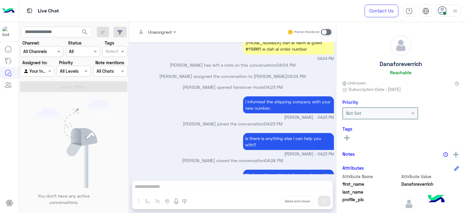
scroll to position [385, 0]
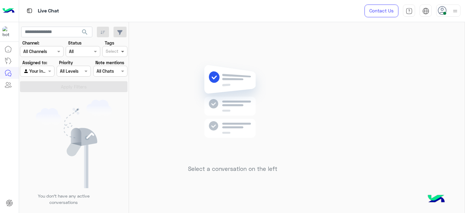
click at [120, 53] on span at bounding box center [124, 51] width 8 height 6
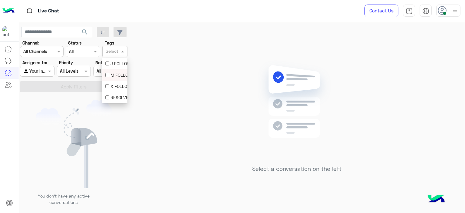
click at [115, 73] on div "M FOLLOW UP" at bounding box center [114, 75] width 19 height 6
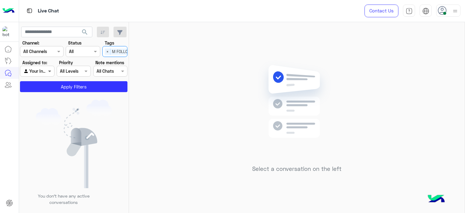
click at [47, 71] on div "Agent Filter Your Inbox" at bounding box center [37, 71] width 34 height 11
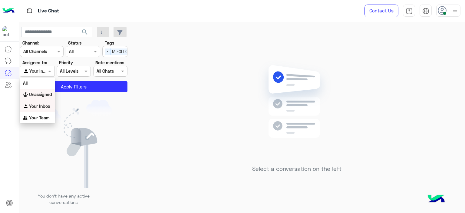
click at [50, 96] on b "Unassigned" at bounding box center [40, 94] width 23 height 5
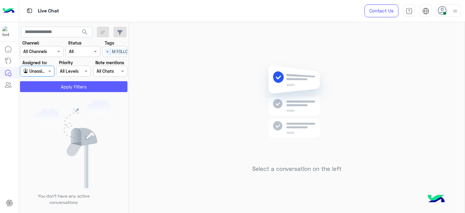
click at [66, 87] on button "Apply Filters" at bounding box center [73, 86] width 107 height 11
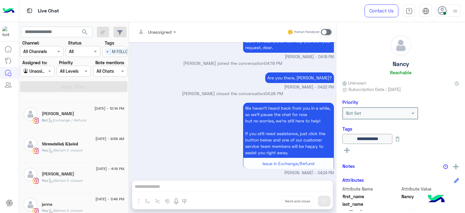
scroll to position [335, 0]
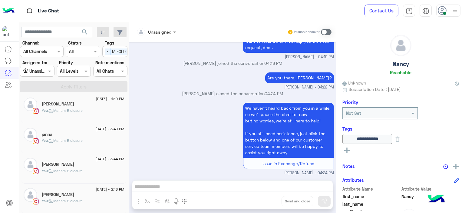
click at [75, 192] on div "Salma Hossam" at bounding box center [83, 195] width 83 height 6
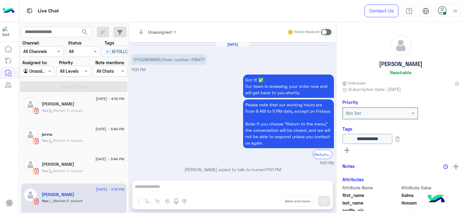
scroll to position [509, 0]
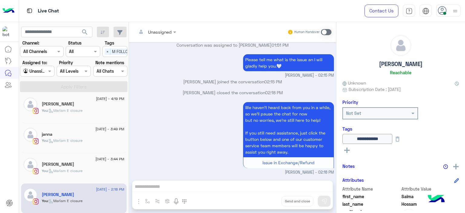
click at [76, 170] on span ": Mariam E closure" at bounding box center [65, 170] width 35 height 5
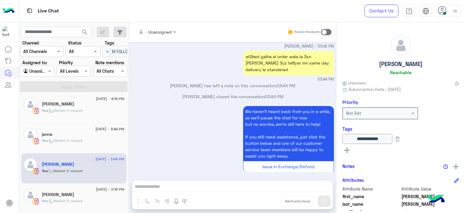
scroll to position [426, 0]
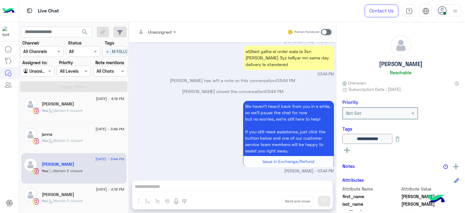
click at [86, 135] on div "janna" at bounding box center [83, 135] width 83 height 6
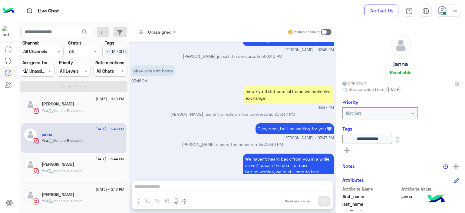
scroll to position [379, 0]
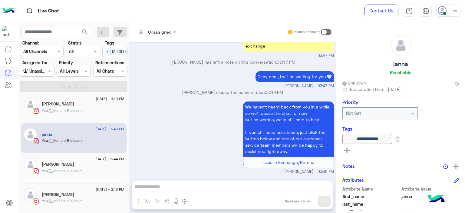
click at [91, 103] on div "sarah" at bounding box center [83, 104] width 83 height 6
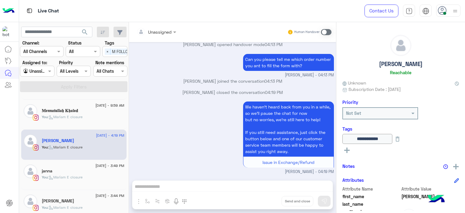
scroll to position [281, 0]
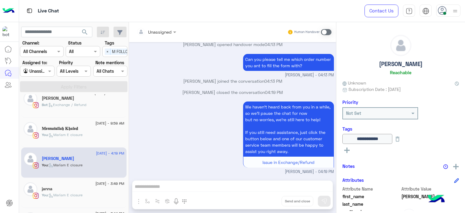
click at [95, 128] on div "𝐌𝖊𝖓𝖓𝖆𝖙𝖚𝖑𝖑𝖆𝖍 𝐊𝖍𝖆𝖑𝖊𝐝" at bounding box center [83, 129] width 83 height 6
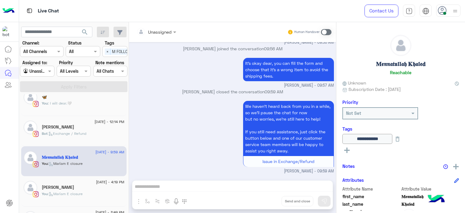
scroll to position [243, 0]
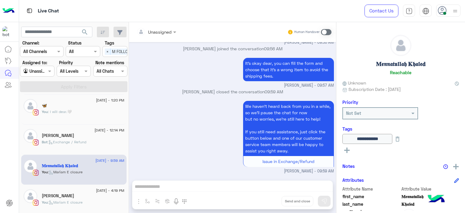
click at [74, 138] on div "Sara Shallal" at bounding box center [83, 136] width 83 height 6
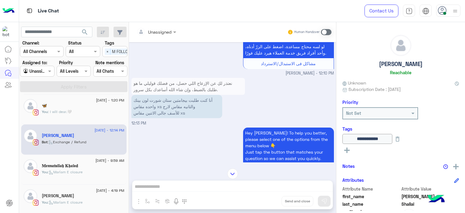
scroll to position [325, 0]
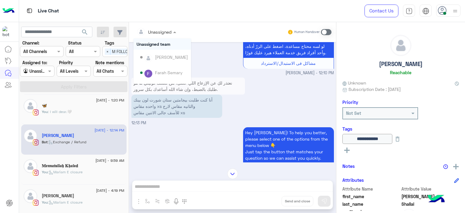
click at [167, 34] on div at bounding box center [157, 31] width 46 height 7
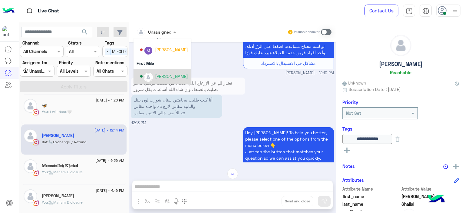
click at [165, 76] on div "[PERSON_NAME]" at bounding box center [171, 76] width 33 height 6
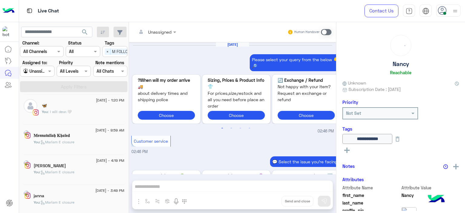
scroll to position [591, 0]
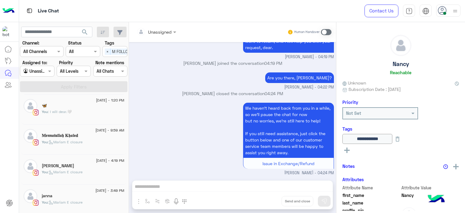
click at [86, 113] on div "You : I will dear.🤍" at bounding box center [83, 114] width 83 height 11
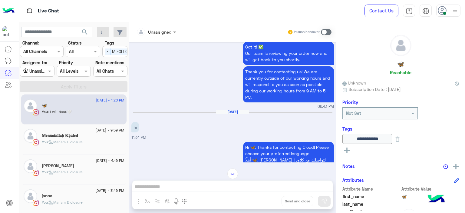
scroll to position [280, 0]
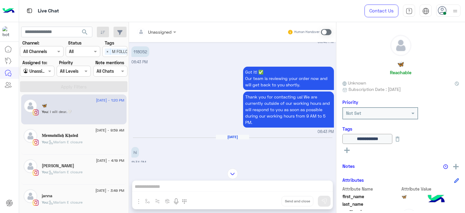
click at [145, 57] on p "118052" at bounding box center [140, 51] width 18 height 11
copy p "118052"
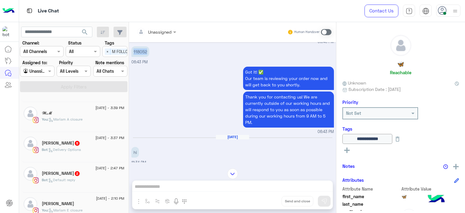
scroll to position [114, 0]
click at [92, 149] on div "Bot : Delivery Options" at bounding box center [83, 153] width 83 height 11
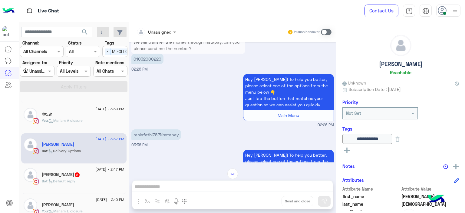
scroll to position [251, 0]
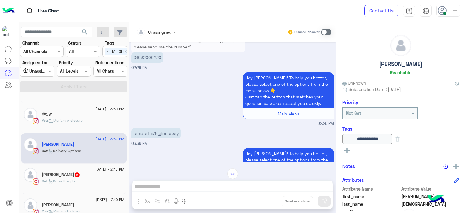
click at [167, 29] on div at bounding box center [157, 31] width 46 height 7
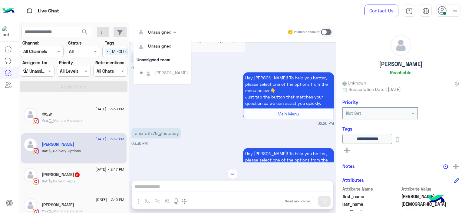
scroll to position [123, 0]
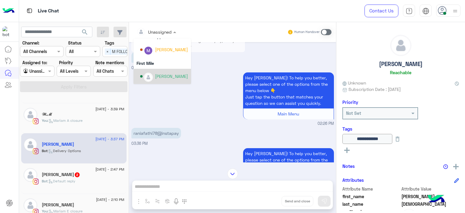
click at [167, 79] on div "[PERSON_NAME]" at bounding box center [164, 76] width 48 height 11
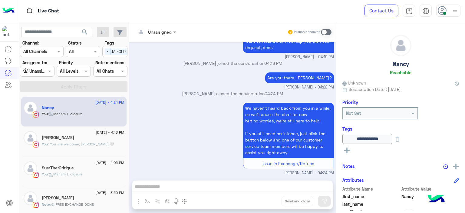
click at [70, 147] on div "You : You are welcome, Sherry.🤍" at bounding box center [83, 146] width 83 height 11
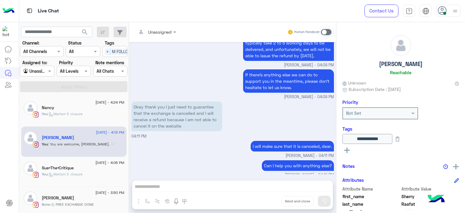
scroll to position [476, 0]
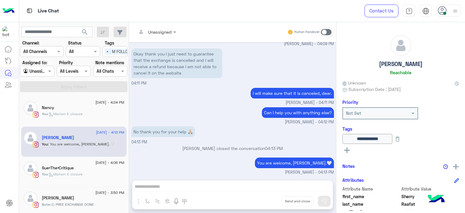
click at [63, 170] on div "Sue•The•Critique" at bounding box center [83, 168] width 83 height 6
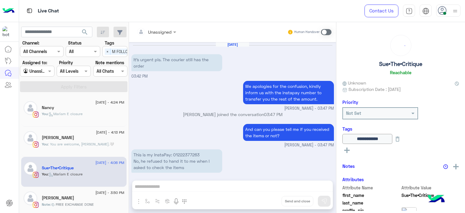
scroll to position [448, 0]
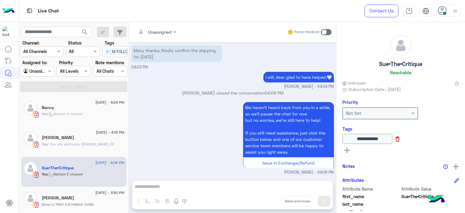
click at [401, 140] on icon at bounding box center [397, 139] width 7 height 7
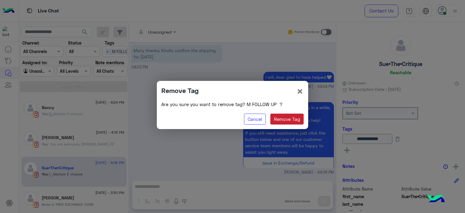
click at [285, 122] on button "Remove Tag" at bounding box center [287, 119] width 34 height 11
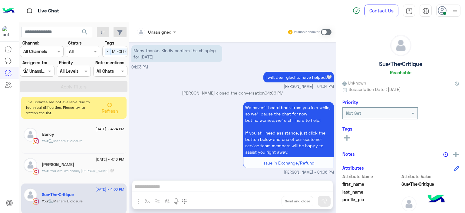
click at [346, 136] on rect at bounding box center [346, 137] width 1 height 5
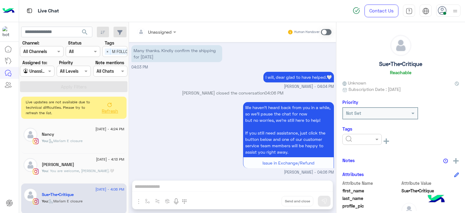
click at [358, 139] on input "text" at bounding box center [355, 139] width 18 height 6
click at [357, 186] on span "RESOLVED" at bounding box center [355, 187] width 21 height 5
click at [111, 106] on icon at bounding box center [109, 104] width 5 height 5
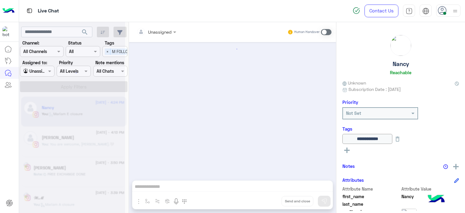
scroll to position [591, 0]
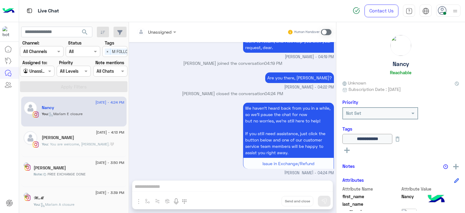
click at [148, 127] on div "We haven’t heard back from you in a while, so we’ll pause the chat for now but …" at bounding box center [232, 138] width 203 height 75
click at [81, 175] on span "FREE EXCHANGE DONE" at bounding box center [75, 173] width 38 height 5
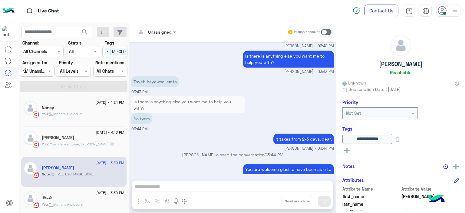
scroll to position [365, 0]
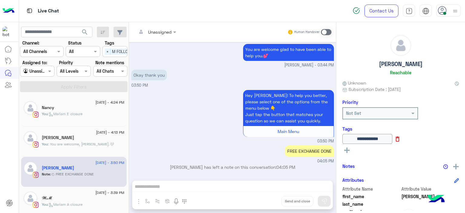
click at [401, 140] on icon at bounding box center [397, 139] width 7 height 7
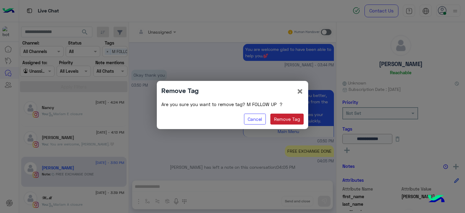
click at [288, 120] on button "Remove Tag" at bounding box center [287, 119] width 34 height 11
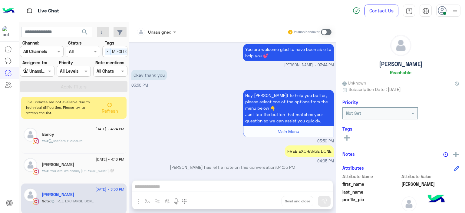
click at [346, 139] on icon at bounding box center [346, 137] width 5 height 5
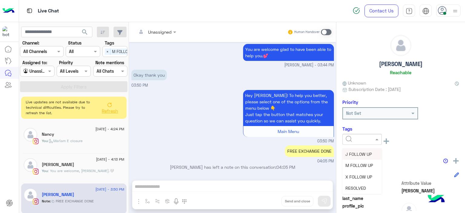
click at [358, 139] on input "text" at bounding box center [355, 139] width 18 height 6
click at [359, 182] on div "RESOLVED" at bounding box center [361, 187] width 39 height 11
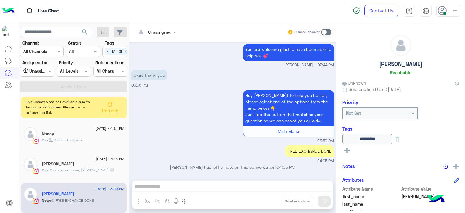
click at [112, 106] on button "Refresh" at bounding box center [110, 107] width 24 height 17
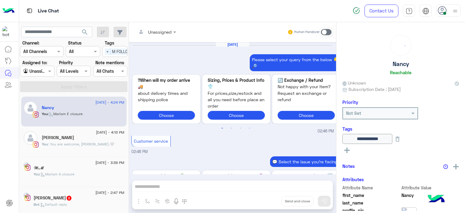
scroll to position [591, 0]
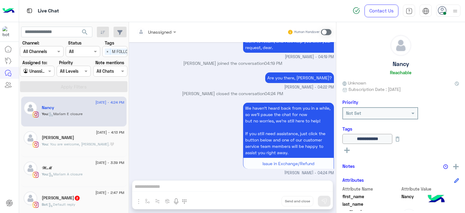
click at [82, 172] on span ": Mariam A closure" at bounding box center [65, 174] width 35 height 5
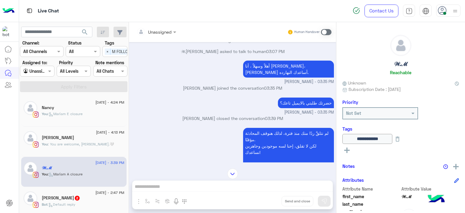
scroll to position [557, 0]
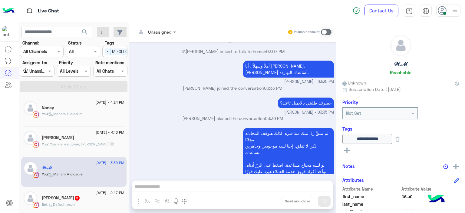
click at [82, 137] on div "Sherry Raafat" at bounding box center [83, 138] width 83 height 6
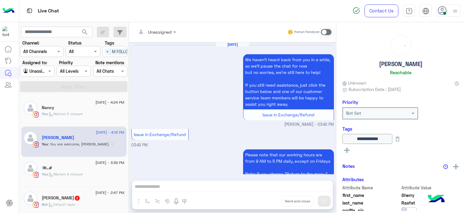
scroll to position [476, 0]
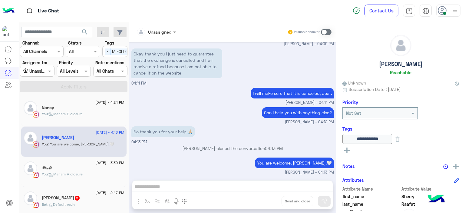
click at [88, 195] on div "Janaa Mohamed 2" at bounding box center [83, 198] width 83 height 6
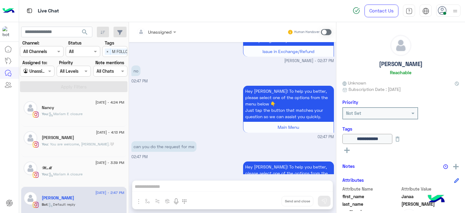
scroll to position [624, 0]
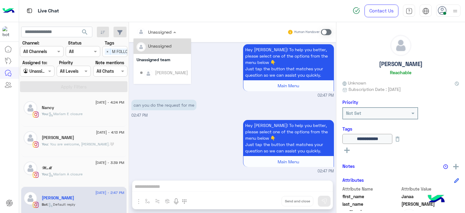
click at [158, 34] on input "text" at bounding box center [149, 32] width 25 height 6
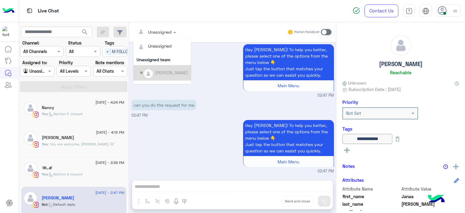
scroll to position [123, 0]
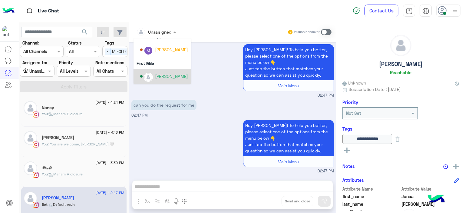
click at [168, 76] on div "[PERSON_NAME]" at bounding box center [171, 76] width 33 height 6
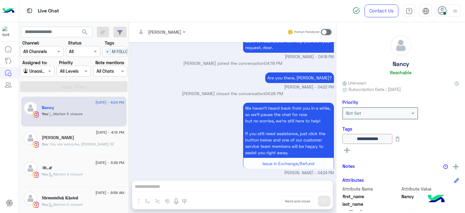
scroll to position [124, 0]
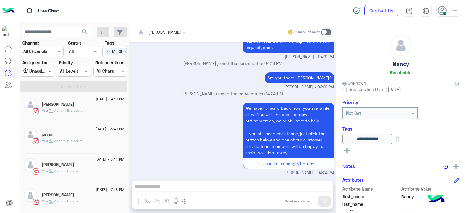
click at [48, 69] on span at bounding box center [51, 71] width 8 height 6
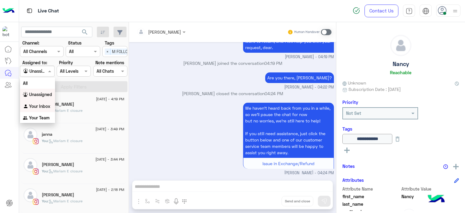
click at [46, 108] on b "Your Inbox" at bounding box center [39, 106] width 21 height 5
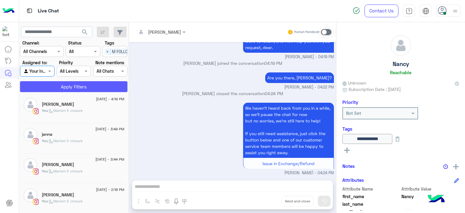
click at [81, 87] on button "Apply Filters" at bounding box center [73, 86] width 107 height 11
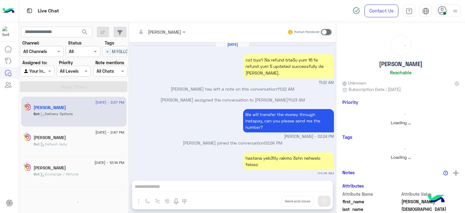
scroll to position [565, 0]
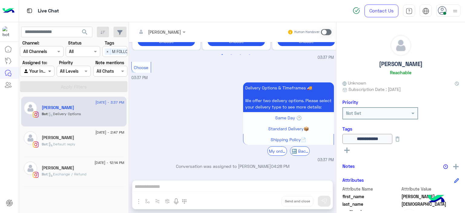
click at [48, 70] on span at bounding box center [51, 71] width 8 height 6
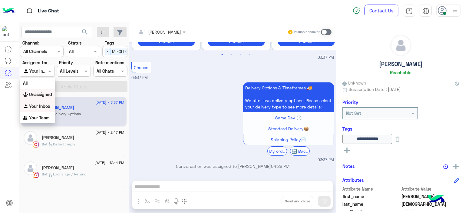
click at [46, 95] on b "Unassigned" at bounding box center [40, 94] width 23 height 5
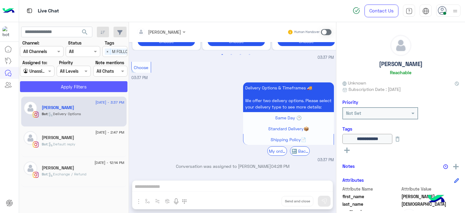
click at [63, 84] on button "Apply Filters" at bounding box center [73, 86] width 107 height 11
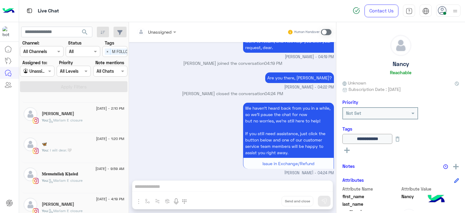
scroll to position [96, 0]
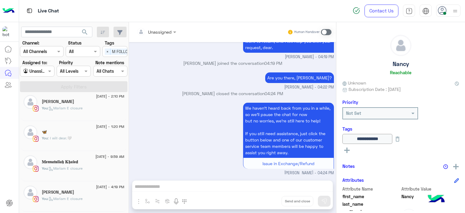
click at [60, 134] on div "🦋" at bounding box center [83, 132] width 83 height 6
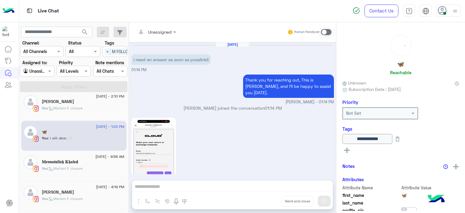
scroll to position [354, 0]
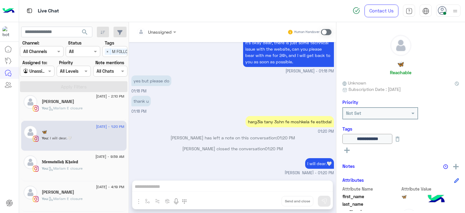
click at [41, 72] on div at bounding box center [37, 71] width 34 height 7
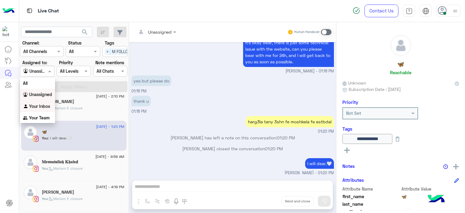
click at [41, 105] on b "Your Inbox" at bounding box center [39, 106] width 21 height 5
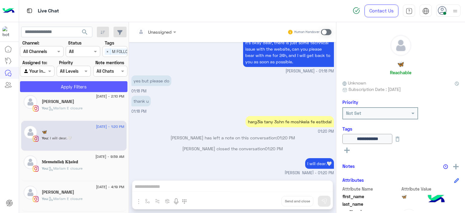
click at [75, 86] on button "Apply Filters" at bounding box center [73, 86] width 107 height 11
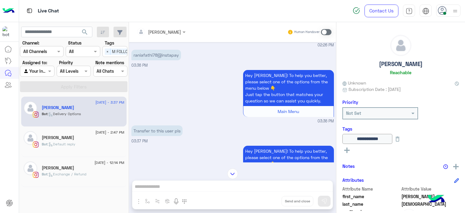
scroll to position [316, 0]
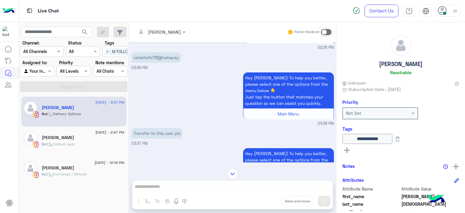
click at [325, 30] on span at bounding box center [326, 32] width 11 height 6
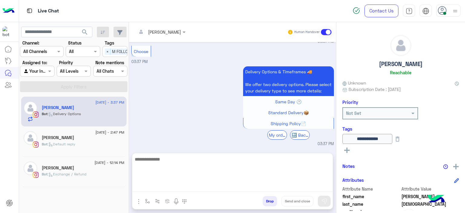
click at [143, 186] on textarea at bounding box center [232, 173] width 200 height 36
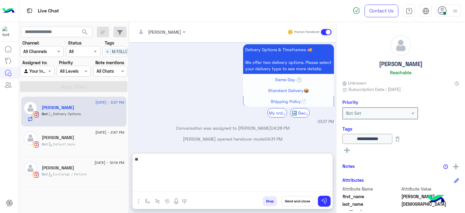
type textarea "*"
type textarea "**********"
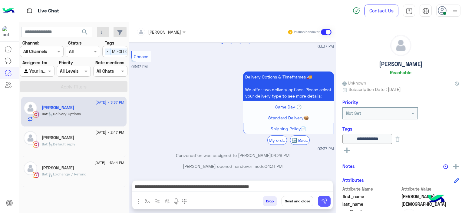
click at [323, 200] on img at bounding box center [324, 201] width 6 height 6
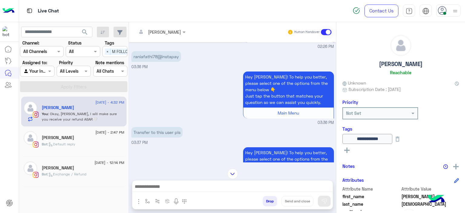
scroll to position [280, 0]
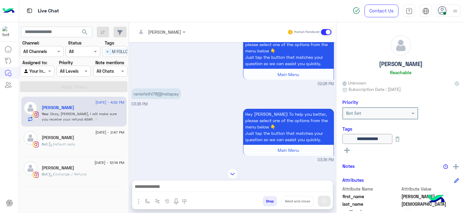
click at [161, 90] on p "raniafathi78@instapay" at bounding box center [156, 93] width 50 height 11
click at [154, 94] on p "raniafathi78@instapay" at bounding box center [156, 93] width 50 height 11
click at [154, 93] on p "raniafathi78@instapay" at bounding box center [156, 93] width 50 height 11
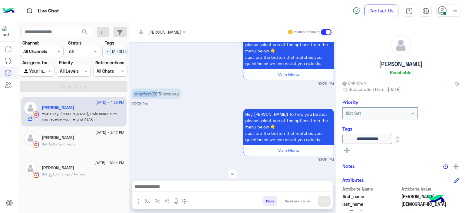
click at [154, 92] on p "raniafathi78@instapay" at bounding box center [156, 93] width 50 height 11
click at [155, 91] on p "raniafathi78@instapay" at bounding box center [156, 93] width 50 height 11
click at [156, 92] on p "raniafathi78@instapay" at bounding box center [156, 93] width 50 height 11
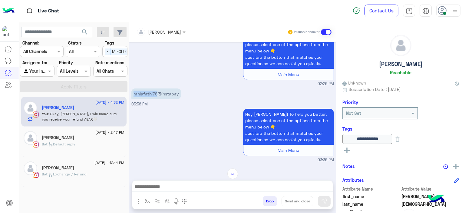
click at [157, 92] on p "raniafathi78@instapay" at bounding box center [156, 93] width 50 height 11
click at [178, 94] on p "raniafathi78@instapay" at bounding box center [156, 93] width 50 height 11
click at [176, 104] on div "raniafathi78@instapay 03:36 PM" at bounding box center [232, 97] width 203 height 20
drag, startPoint x: 180, startPoint y: 92, endPoint x: 144, endPoint y: 94, distance: 35.8
click at [130, 91] on div "Aug 18, 2025 cst bys'l 3la refund bta3u yum 16 fe refund yum 5 updated successf…" at bounding box center [232, 102] width 207 height 120
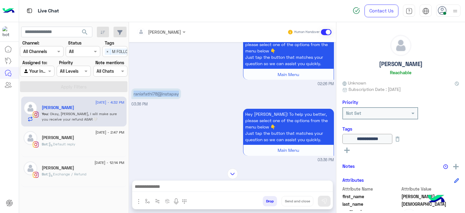
copy p "raniafathi78@instapay"
drag, startPoint x: 429, startPoint y: 61, endPoint x: 365, endPoint y: 62, distance: 63.9
click at [365, 62] on div "Youssef Muhammad Reachable" at bounding box center [400, 56] width 117 height 43
copy h5 "Youssef Muhammad"
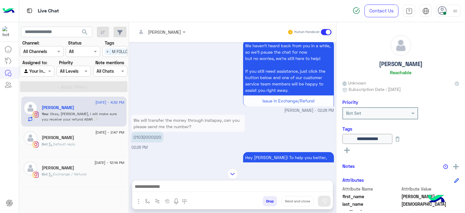
scroll to position [167, 0]
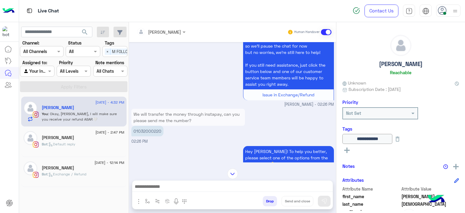
click at [153, 129] on p "01032000220" at bounding box center [147, 131] width 32 height 11
copy app-message "01032000220"
click at [179, 79] on div "We haven’t heard back from you in a while, so we’ll pause the chat for now but …" at bounding box center [232, 70] width 203 height 75
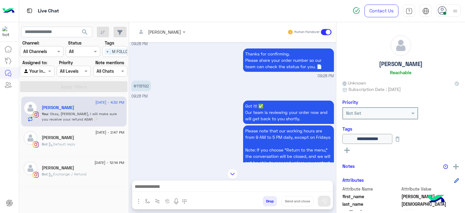
scroll to position [551, 0]
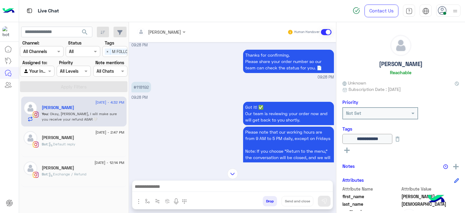
click at [140, 92] on p "#118192" at bounding box center [141, 87] width 20 height 11
copy p "118192"
click at [230, 172] on img at bounding box center [232, 173] width 11 height 11
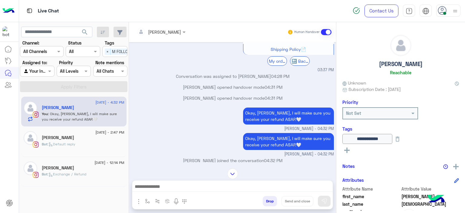
scroll to position [1431, 0]
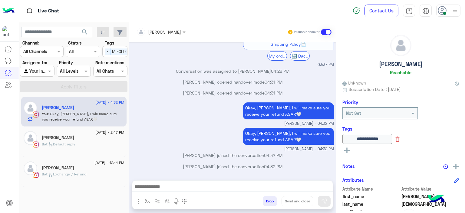
click at [401, 140] on icon at bounding box center [397, 139] width 7 height 7
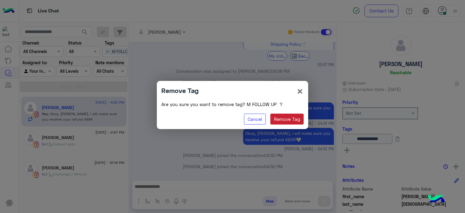
click at [282, 117] on button "Remove Tag" at bounding box center [287, 119] width 34 height 11
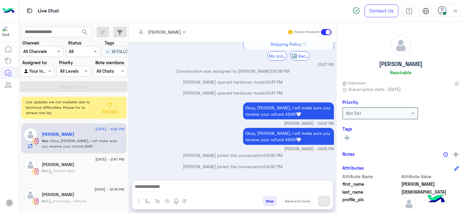
click at [348, 136] on icon at bounding box center [346, 137] width 5 height 5
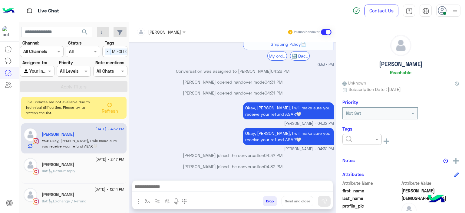
click at [362, 138] on input "text" at bounding box center [355, 139] width 18 height 6
click at [359, 190] on span "RESOLVED" at bounding box center [355, 187] width 21 height 5
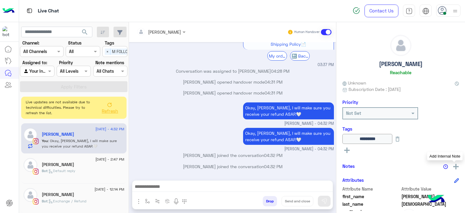
click at [453, 163] on button at bounding box center [456, 166] width 6 height 8
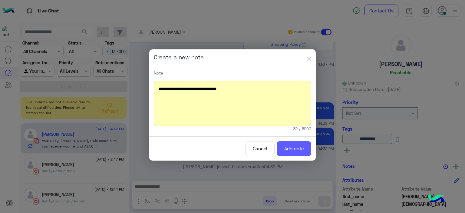
click at [302, 147] on button "Add note" at bounding box center [294, 148] width 35 height 15
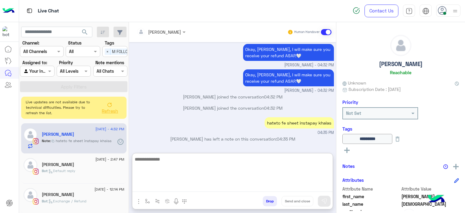
click at [173, 185] on textarea at bounding box center [232, 173] width 200 height 36
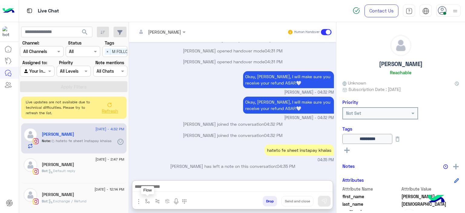
click at [148, 202] on img "button" at bounding box center [147, 201] width 5 height 5
click at [170, 187] on input "text" at bounding box center [158, 187] width 25 height 7
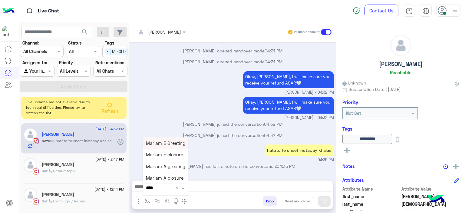
type input "*****"
click at [174, 155] on span "Mariam E closure" at bounding box center [164, 154] width 37 height 5
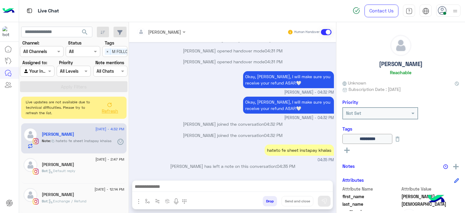
type textarea "**********"
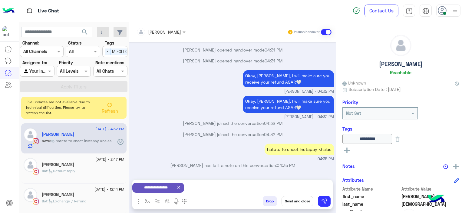
click at [296, 200] on button "Send and close" at bounding box center [298, 201] width 32 height 10
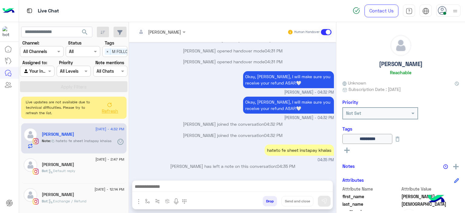
scroll to position [1473, 0]
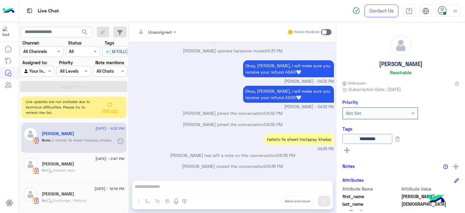
click at [111, 110] on span "Refresh" at bounding box center [110, 110] width 16 height 5
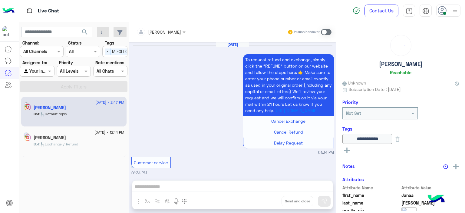
scroll to position [615, 0]
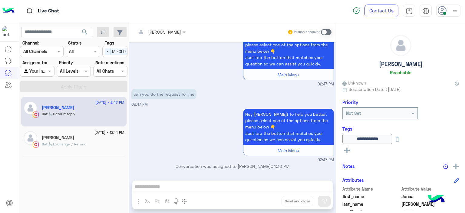
click at [111, 143] on div "Bot : Exchange / Refund" at bounding box center [83, 146] width 83 height 11
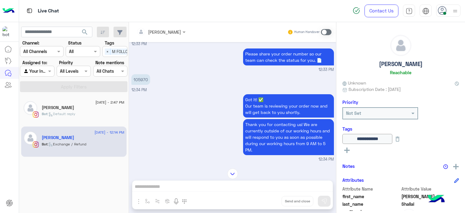
scroll to position [481, 0]
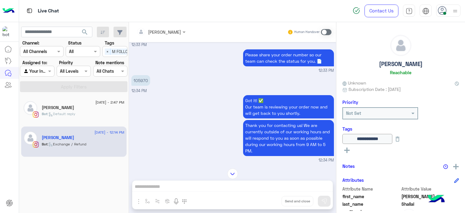
click at [143, 86] on p "105970" at bounding box center [140, 80] width 19 height 11
click at [230, 173] on img at bounding box center [232, 173] width 11 height 11
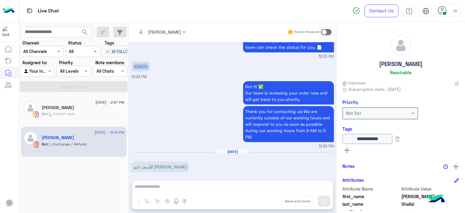
scroll to position [2252, 0]
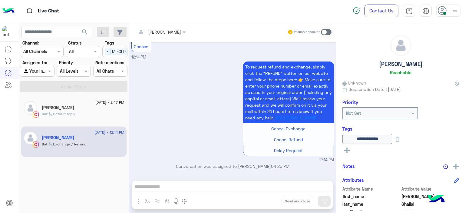
click at [327, 31] on span at bounding box center [326, 32] width 11 height 6
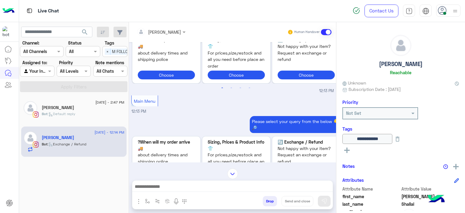
scroll to position [3, 0]
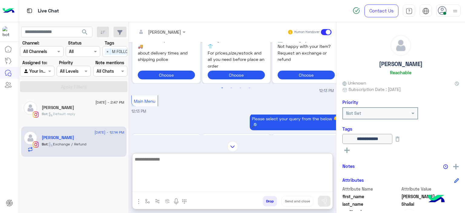
click at [151, 187] on textarea at bounding box center [232, 173] width 200 height 36
paste textarea "**********"
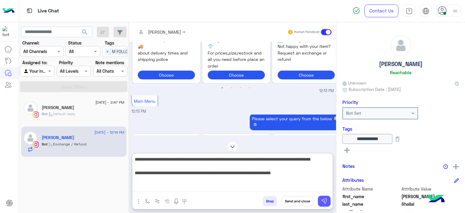
type textarea "**********"
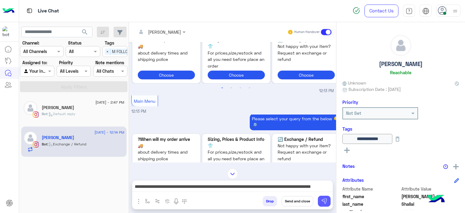
click at [324, 201] on img at bounding box center [324, 201] width 6 height 6
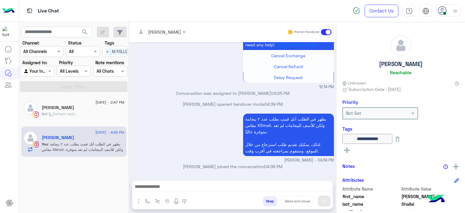
scroll to position [2325, 0]
click at [455, 166] on img at bounding box center [455, 166] width 5 height 5
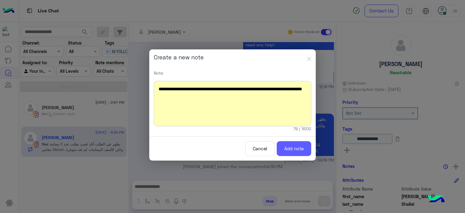
click at [293, 147] on button "Add note" at bounding box center [294, 148] width 35 height 15
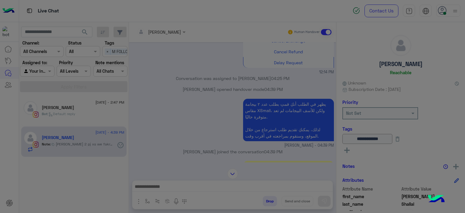
scroll to position [2369, 0]
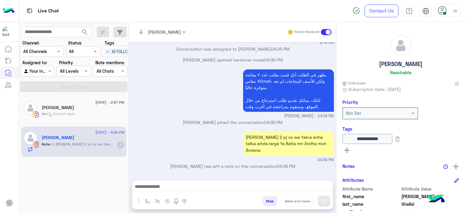
click at [87, 118] on div "Bot : Default reply" at bounding box center [83, 116] width 83 height 11
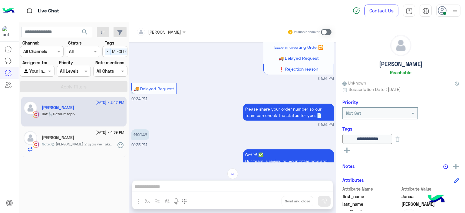
scroll to position [236, 0]
click at [139, 139] on p "119046" at bounding box center [140, 134] width 18 height 11
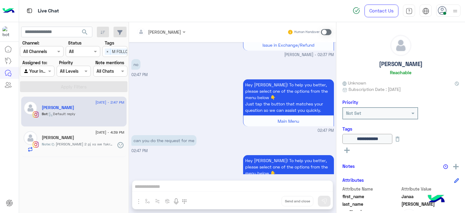
scroll to position [615, 0]
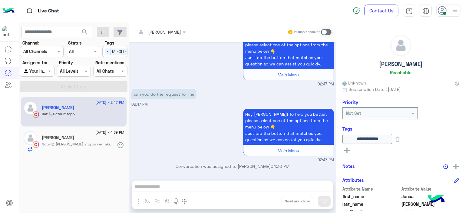
click at [324, 29] on span at bounding box center [326, 32] width 11 height 6
click at [323, 33] on span at bounding box center [326, 32] width 11 height 6
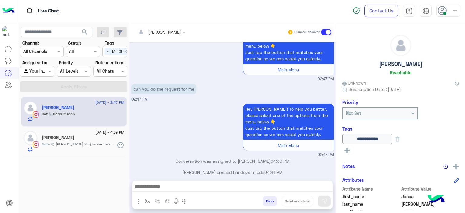
scroll to position [637, 0]
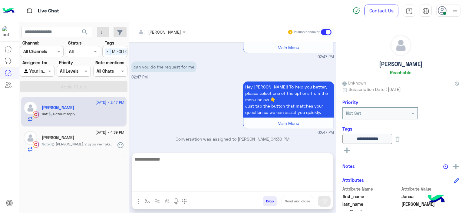
click at [156, 186] on textarea at bounding box center [232, 173] width 200 height 36
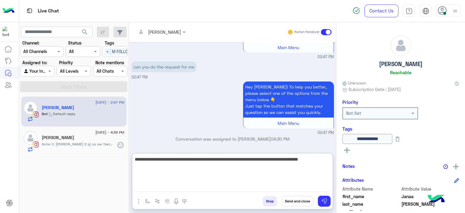
type textarea "**********"
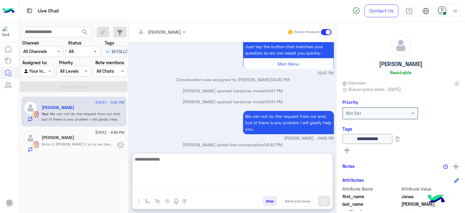
scroll to position [707, 0]
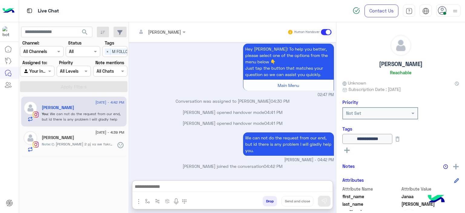
click at [92, 146] on span "kant talba 2 pj xs we fakra enha talba whda large fa 8alta mn 3ndha msh 3ndena" at bounding box center [85, 143] width 58 height 5
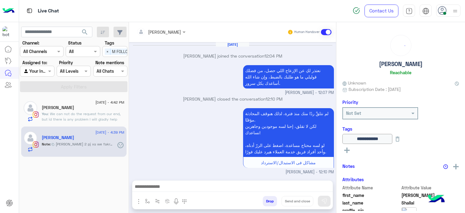
scroll to position [649, 0]
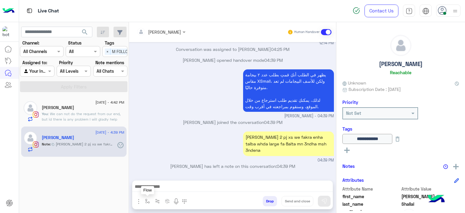
drag, startPoint x: 147, startPoint y: 200, endPoint x: 150, endPoint y: 195, distance: 5.6
click at [147, 199] on img "button" at bounding box center [147, 201] width 5 height 5
click at [154, 190] on input "text" at bounding box center [158, 187] width 25 height 7
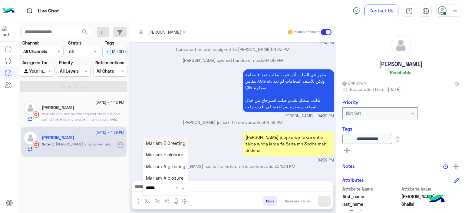
type input "******"
click at [174, 180] on span "Mariam A closure" at bounding box center [165, 177] width 38 height 5
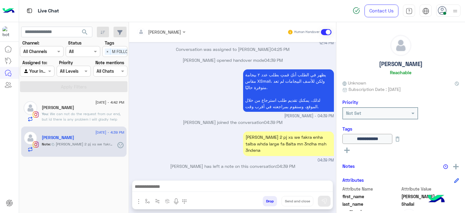
type textarea "**********"
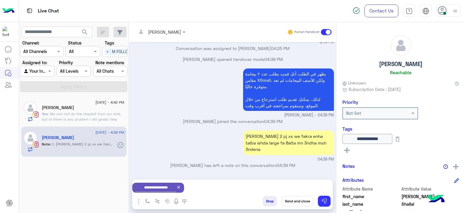
click at [298, 202] on button "Send and close" at bounding box center [298, 201] width 32 height 10
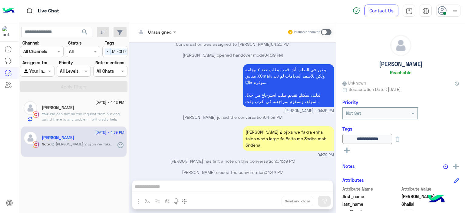
scroll to position [660, 0]
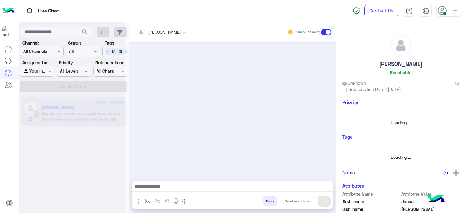
scroll to position [461, 0]
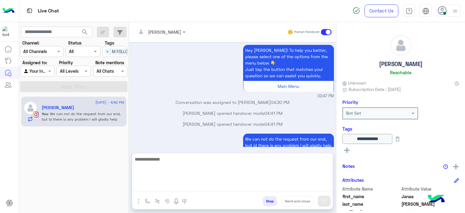
click at [178, 187] on textarea at bounding box center [232, 173] width 200 height 36
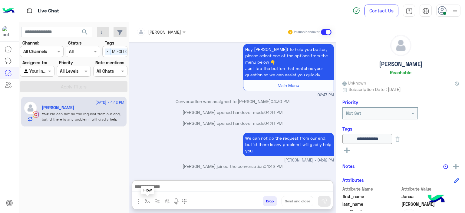
click at [147, 200] on img "button" at bounding box center [147, 201] width 5 height 5
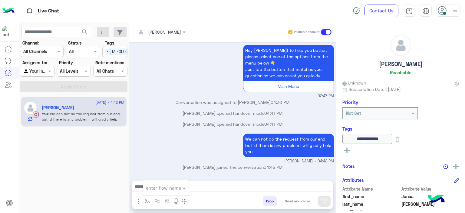
click at [154, 190] on input "text" at bounding box center [158, 187] width 25 height 7
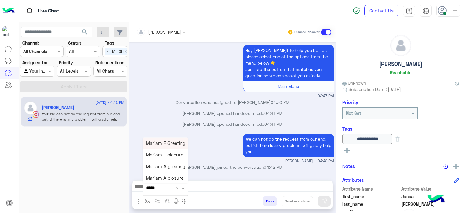
type input "******"
click at [175, 155] on span "Mariam E closure" at bounding box center [164, 154] width 37 height 5
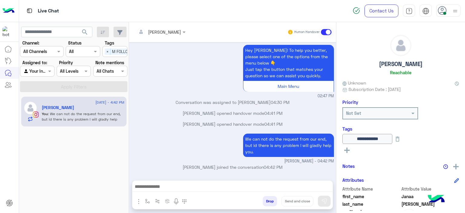
type textarea "**********"
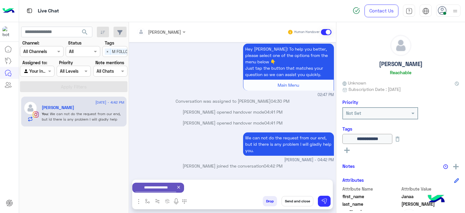
click at [298, 200] on button "Send and close" at bounding box center [298, 201] width 32 height 10
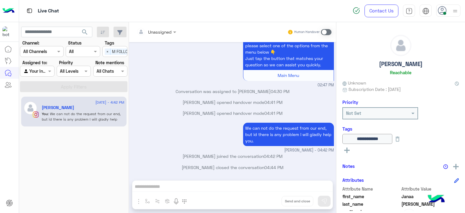
scroll to position [547, 0]
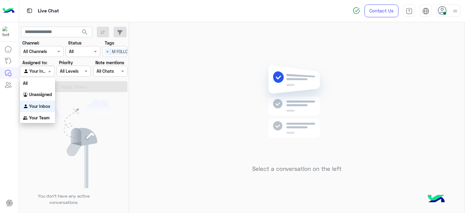
click at [46, 71] on div at bounding box center [37, 71] width 34 height 7
click at [44, 92] on b "Unassigned" at bounding box center [40, 94] width 23 height 5
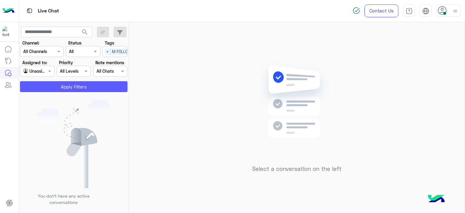
click at [64, 88] on button "Apply Filters" at bounding box center [73, 86] width 107 height 11
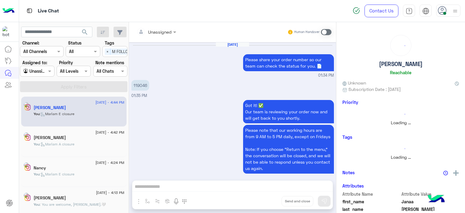
scroll to position [475, 0]
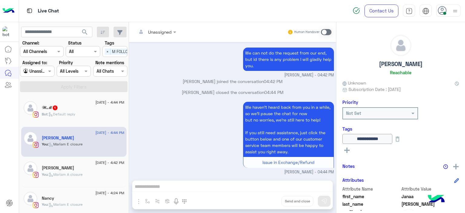
click at [77, 112] on div "Bot : Default reply" at bounding box center [83, 116] width 83 height 11
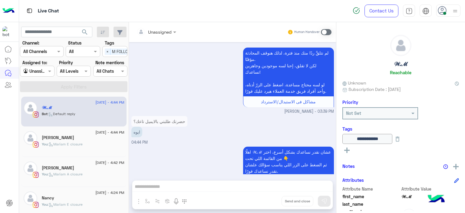
scroll to position [621, 0]
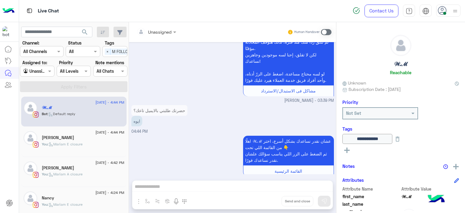
click at [168, 31] on div at bounding box center [157, 31] width 46 height 7
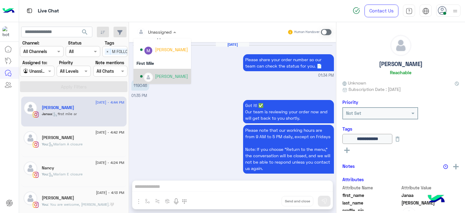
scroll to position [475, 0]
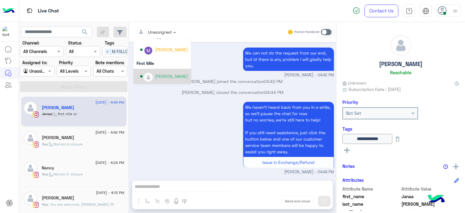
drag, startPoint x: 49, startPoint y: 71, endPoint x: 52, endPoint y: 76, distance: 6.3
click at [49, 71] on span at bounding box center [51, 71] width 8 height 6
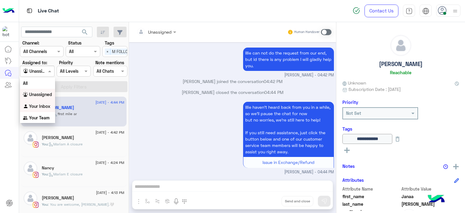
click at [49, 104] on b "Your Inbox" at bounding box center [39, 106] width 21 height 5
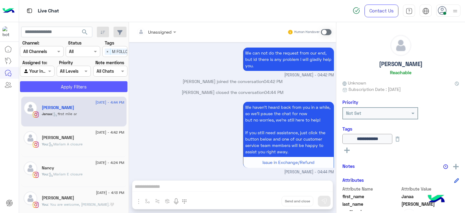
click at [74, 87] on button "Apply Filters" at bounding box center [73, 86] width 107 height 11
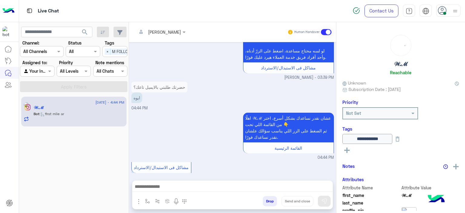
scroll to position [545, 0]
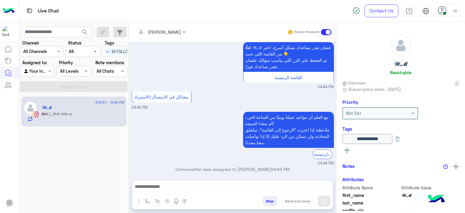
click at [106, 49] on span "×" at bounding box center [108, 51] width 6 height 6
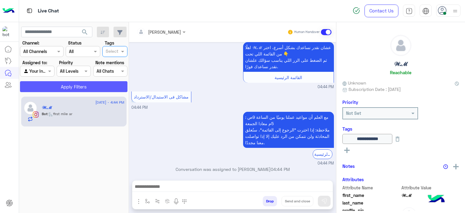
click at [111, 85] on button "Apply Filters" at bounding box center [73, 86] width 107 height 11
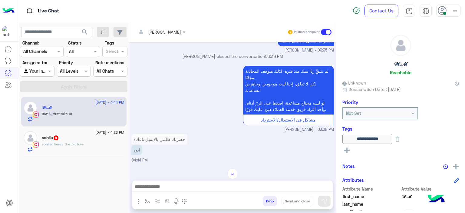
scroll to position [545, 0]
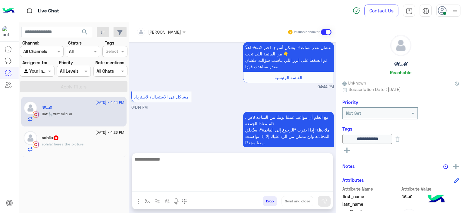
click at [153, 184] on textarea at bounding box center [232, 173] width 200 height 36
paste textarea "**********"
drag, startPoint x: 163, startPoint y: 183, endPoint x: 122, endPoint y: 177, distance: 41.3
click at [122, 177] on mat-drawer-container "search Channel: Channel All Channels Status Channel All Tags Select Assigned to…" at bounding box center [242, 118] width 446 height 193
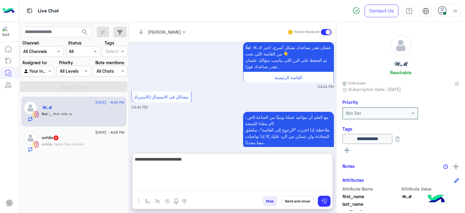
scroll to position [0, 0]
type textarea "**********"
click at [328, 203] on button at bounding box center [324, 201] width 13 height 11
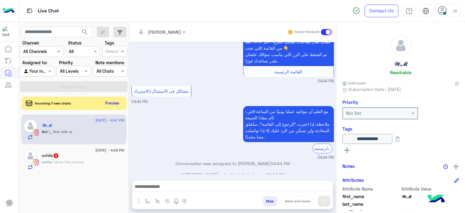
scroll to position [630, 0]
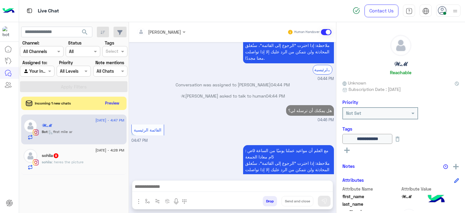
click at [300, 105] on p "هل يمكنك أن ترسله لي؟" at bounding box center [310, 110] width 48 height 11
click at [299, 105] on p "هل يمكنك أن ترسله لي؟" at bounding box center [310, 110] width 48 height 11
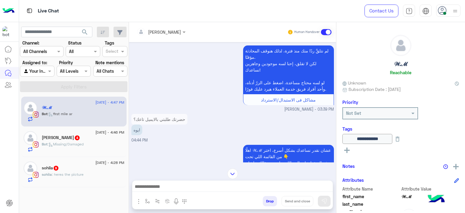
scroll to position [481, 0]
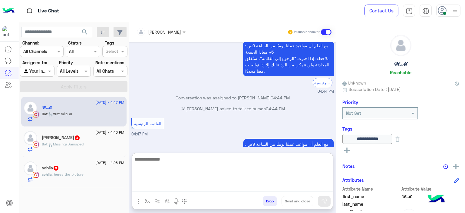
click at [168, 188] on textarea at bounding box center [232, 173] width 200 height 36
paste textarea "**********"
type textarea "**********"
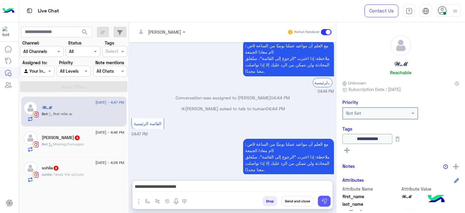
click at [329, 204] on button at bounding box center [324, 201] width 13 height 11
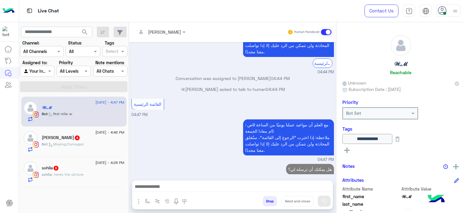
scroll to position [511, 0]
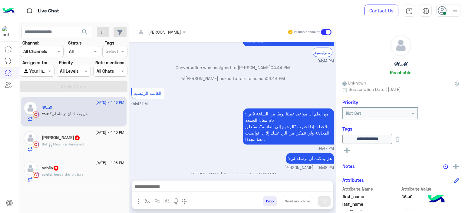
click at [101, 140] on div "karen Joseph 4" at bounding box center [83, 138] width 83 height 6
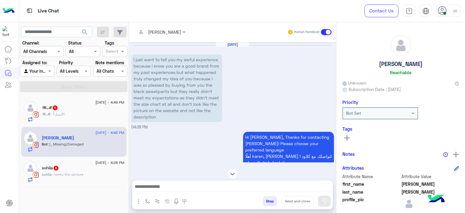
click at [62, 120] on div "𝒲.ℳ : الايميل؟" at bounding box center [83, 116] width 83 height 11
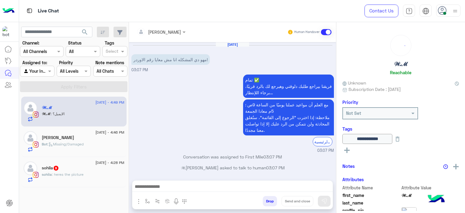
scroll to position [423, 0]
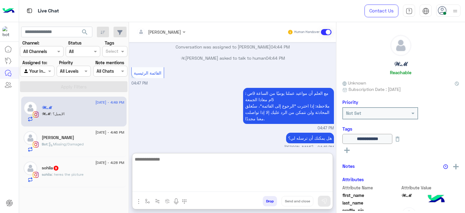
click at [167, 184] on textarea at bounding box center [232, 173] width 200 height 36
type textarea "**********"
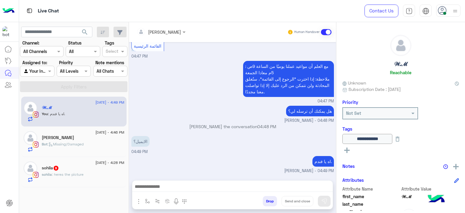
scroll to position [450, 0]
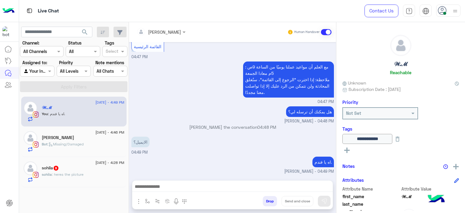
click at [82, 147] on div "Bot : Missing/Damaged" at bounding box center [83, 146] width 83 height 11
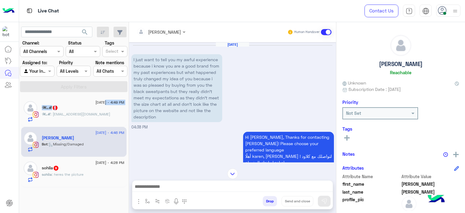
click at [98, 105] on div "18 August - 4:49 PM 𝒲.ℳ 1 𝒲.ℳ : hmohamad.ebrahim05@gmail.com" at bounding box center [83, 111] width 83 height 21
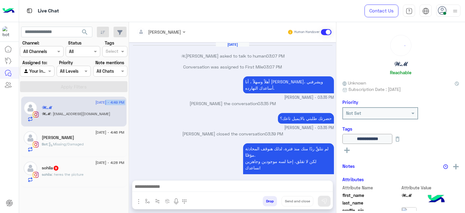
scroll to position [362, 0]
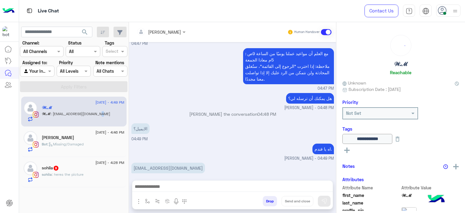
click at [103, 113] on span ": hmohamad.ebrahim05@gmail.com" at bounding box center [81, 113] width 60 height 5
click at [168, 163] on p "hmohamad.ebrahim05@gmail.com" at bounding box center [168, 168] width 74 height 11
copy app-message "hmohamad.ebrahim05@gmail.com"
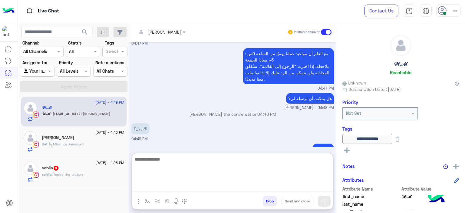
click at [154, 185] on textarea at bounding box center [232, 173] width 200 height 36
paste textarea "******"
type textarea "**********"
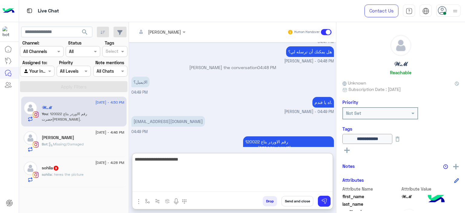
type textarea "**********"
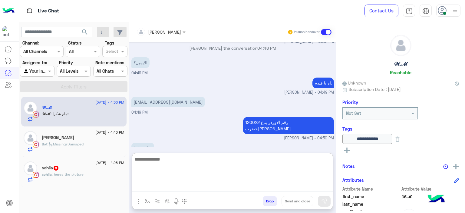
scroll to position [448, 0]
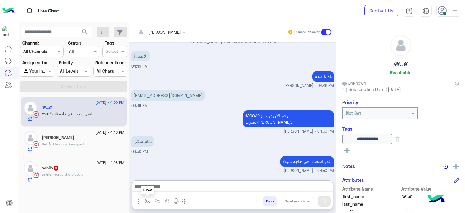
click at [146, 200] on img "button" at bounding box center [147, 201] width 5 height 5
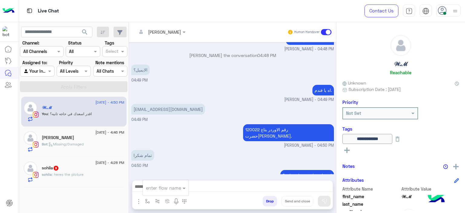
scroll to position [421, 0]
click at [154, 191] on div "enter flow name" at bounding box center [163, 187] width 35 height 7
type input "*"
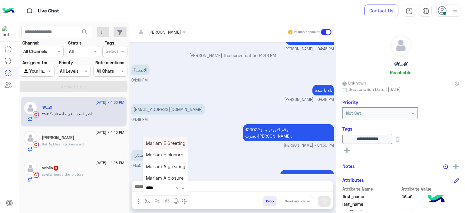
type input "*****"
click at [165, 180] on span "Mariam A closure" at bounding box center [165, 177] width 38 height 5
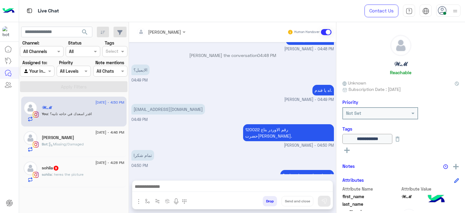
type textarea "**********"
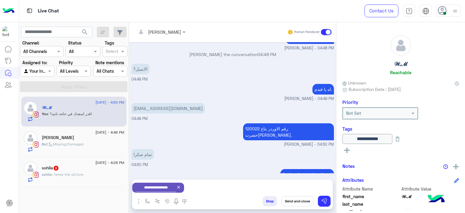
click at [299, 203] on button "Send and close" at bounding box center [298, 201] width 32 height 10
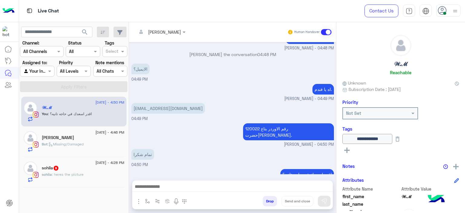
scroll to position [421, 0]
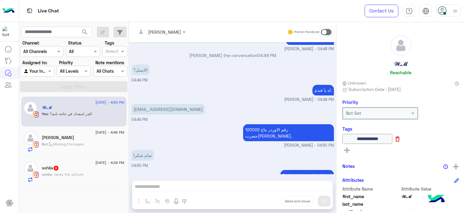
click at [400, 139] on icon at bounding box center [398, 139] width 4 height 5
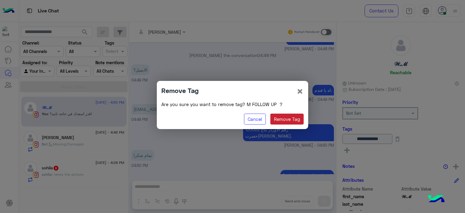
click at [282, 117] on button "Remove Tag" at bounding box center [287, 119] width 34 height 11
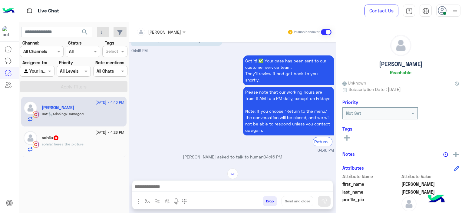
scroll to position [454, 0]
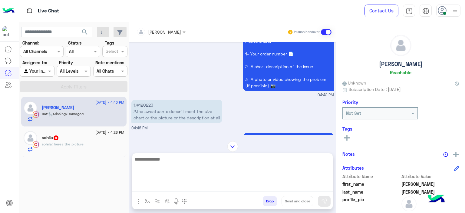
click at [157, 184] on textarea at bounding box center [232, 173] width 200 height 36
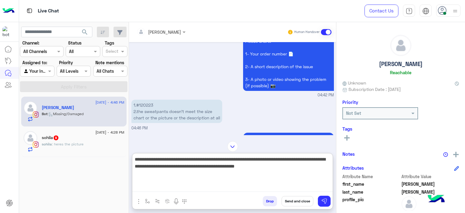
click at [241, 166] on textarea "**********" at bounding box center [232, 173] width 200 height 36
click at [284, 166] on textarea "**********" at bounding box center [232, 173] width 200 height 36
type textarea "**********"
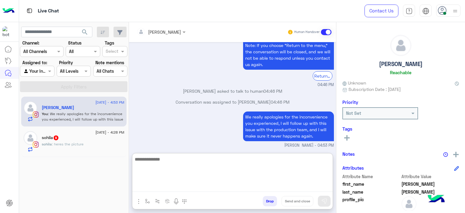
scroll to position [608, 0]
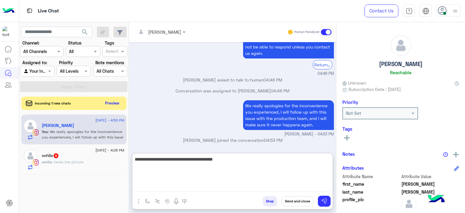
type textarea "**********"
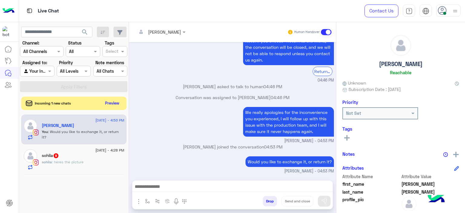
click at [83, 154] on div "sohila 9" at bounding box center [83, 156] width 83 height 6
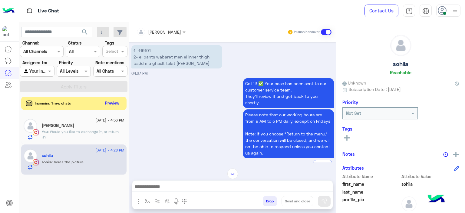
scroll to position [662, 0]
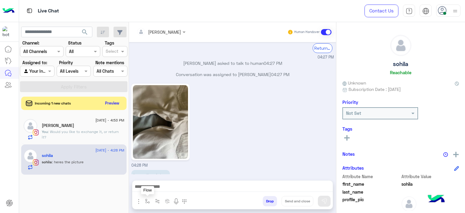
click at [147, 201] on img "button" at bounding box center [147, 201] width 5 height 5
click at [150, 189] on input "text" at bounding box center [158, 187] width 25 height 7
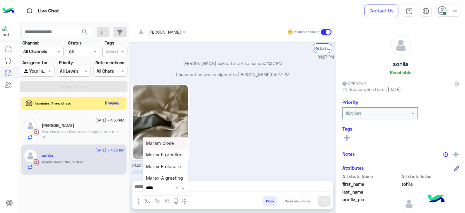
type input "*****"
click at [168, 142] on span "Mariam E Greeting" at bounding box center [165, 142] width 39 height 5
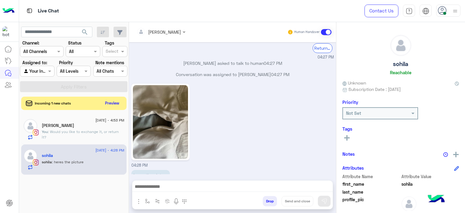
type textarea "**********"
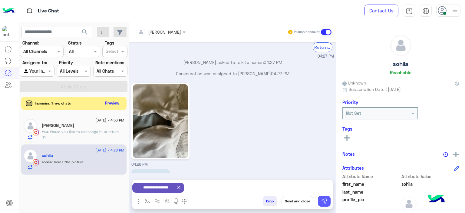
click at [320, 197] on button at bounding box center [324, 201] width 13 height 11
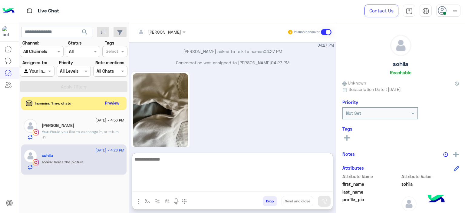
click at [193, 190] on textarea at bounding box center [232, 173] width 200 height 36
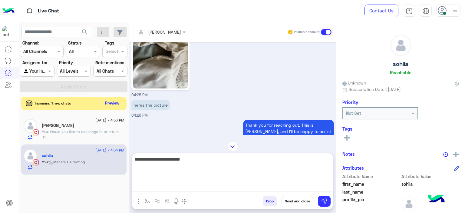
scroll to position [701, 0]
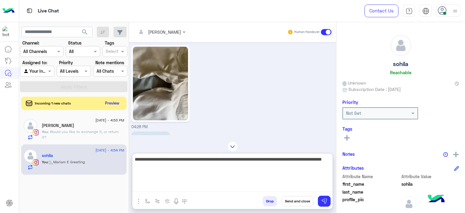
type textarea "**********"
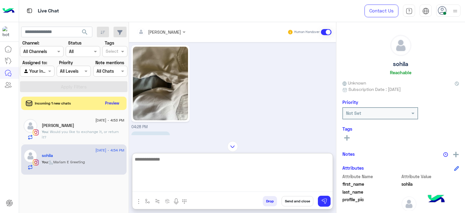
scroll to position [765, 0]
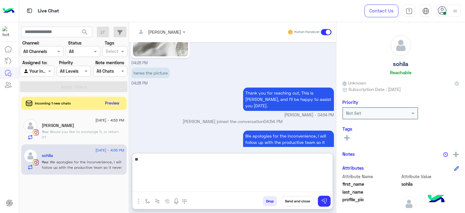
type textarea "*"
type textarea "**********"
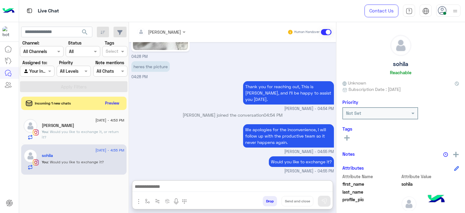
click at [112, 127] on div "[PERSON_NAME]" at bounding box center [83, 126] width 83 height 6
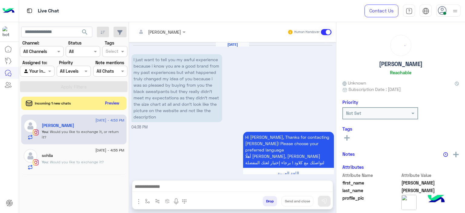
scroll to position [600, 0]
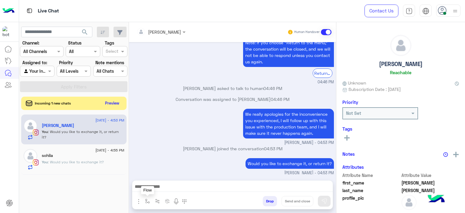
click at [146, 200] on img "button" at bounding box center [147, 201] width 5 height 5
click at [158, 190] on input "text" at bounding box center [158, 187] width 25 height 7
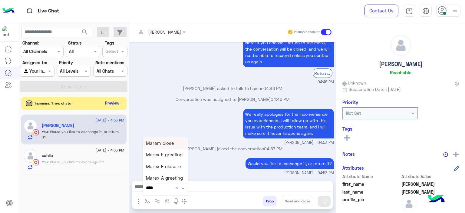
type input "*****"
click at [170, 154] on span "Mariam E closure" at bounding box center [164, 154] width 37 height 5
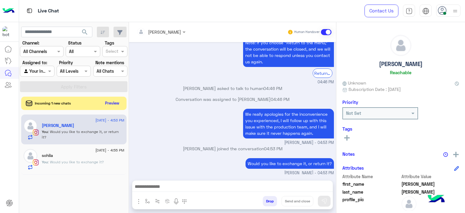
type textarea "**********"
click at [347, 137] on icon at bounding box center [346, 137] width 5 height 5
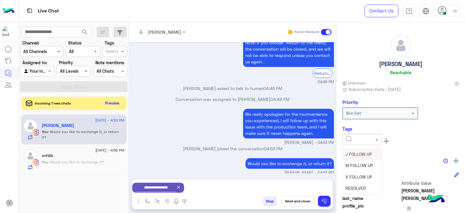
click at [359, 137] on input "text" at bounding box center [355, 139] width 18 height 6
click at [356, 163] on span "M FOLLOW UP" at bounding box center [359, 165] width 28 height 5
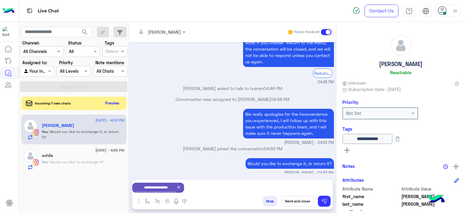
click at [305, 200] on button "Send and close" at bounding box center [298, 201] width 32 height 10
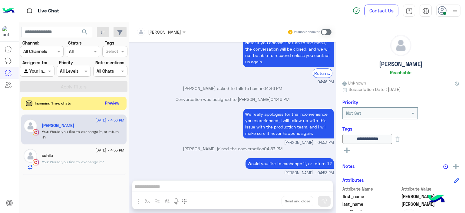
scroll to position [611, 0]
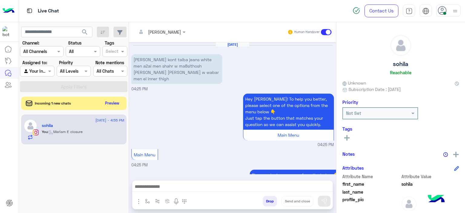
scroll to position [676, 0]
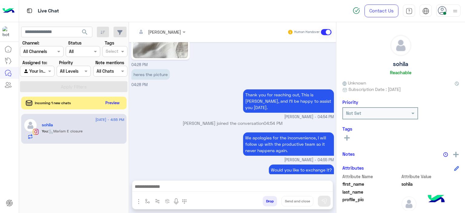
click at [108, 103] on button "Preview" at bounding box center [112, 103] width 19 height 8
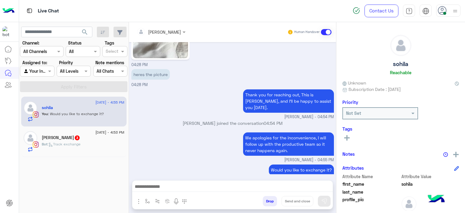
click at [96, 146] on div "Bot : Track exchange" at bounding box center [83, 146] width 83 height 11
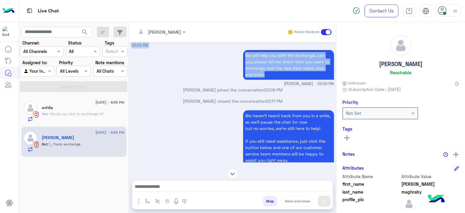
scroll to position [257, 0]
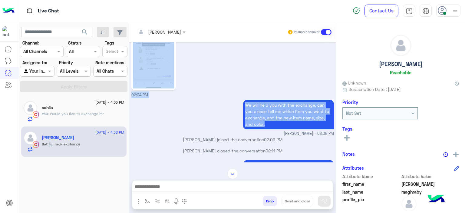
drag, startPoint x: 266, startPoint y: 61, endPoint x: 239, endPoint y: 46, distance: 30.4
click at [237, 43] on div "[DATE] [PERSON_NAME] joined the conversation 01:32 PM [PERSON_NAME] closed the …" at bounding box center [232, 102] width 207 height 120
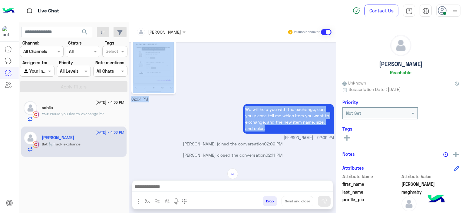
copy div "02:04 PM We will help you with the exchange, can you please tell me which item …"
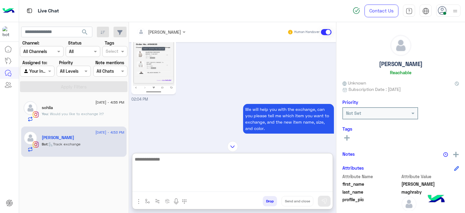
click at [159, 183] on textarea at bounding box center [232, 173] width 200 height 36
paste textarea "**********"
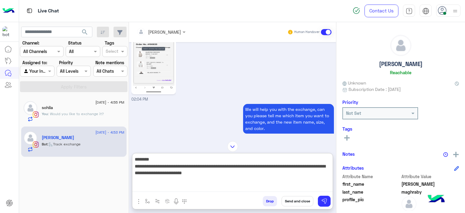
drag, startPoint x: 154, startPoint y: 159, endPoint x: 123, endPoint y: 157, distance: 31.5
click at [123, 157] on mat-drawer-container "search Channel: Channel All Channels Status Channel All Tags Select Assigned to…" at bounding box center [242, 118] width 446 height 193
type textarea "**********"
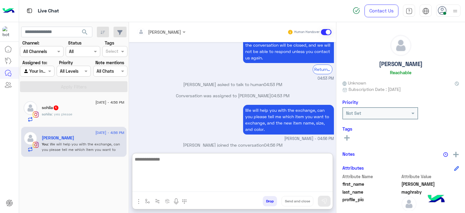
scroll to position [799, 0]
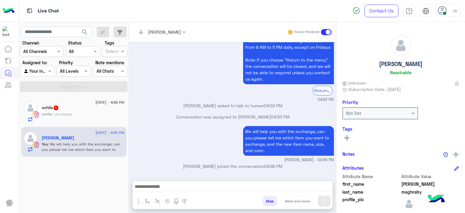
click at [93, 115] on div "sohila : yes please" at bounding box center [83, 116] width 83 height 11
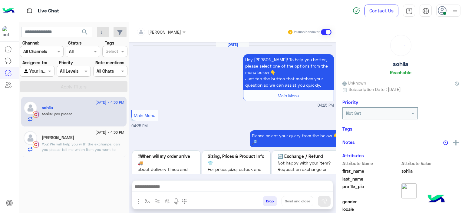
scroll to position [663, 0]
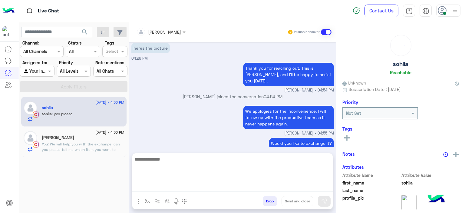
click at [158, 186] on textarea at bounding box center [232, 173] width 200 height 36
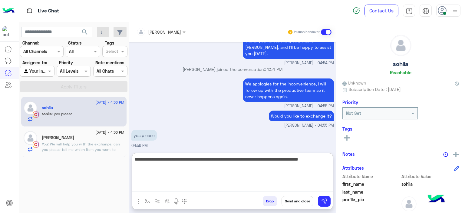
type textarea "**********"
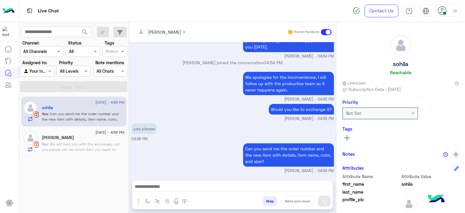
scroll to position [709, 0]
click at [95, 138] on div "[PERSON_NAME]" at bounding box center [83, 138] width 83 height 6
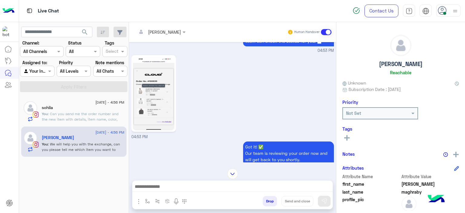
scroll to position [615, 0]
click at [165, 106] on img at bounding box center [153, 93] width 41 height 74
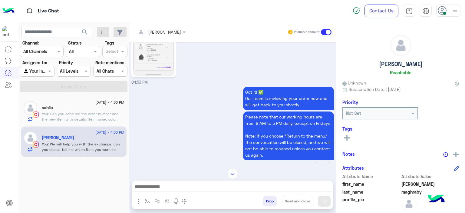
scroll to position [1266, 0]
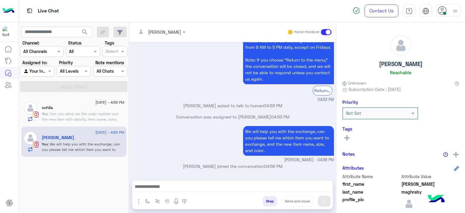
click at [115, 115] on span ": Can you send me the order number and the new item with details, item name, co…" at bounding box center [80, 118] width 77 height 15
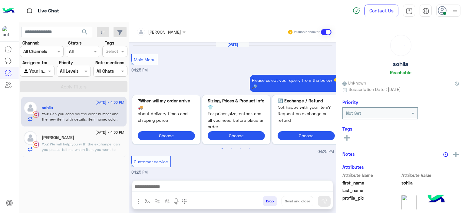
scroll to position [640, 0]
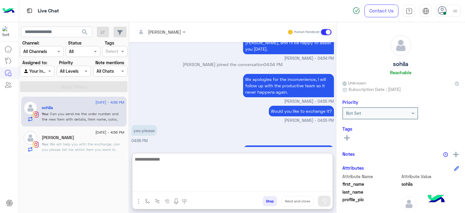
click at [161, 188] on textarea at bounding box center [232, 173] width 200 height 36
type textarea "**********"
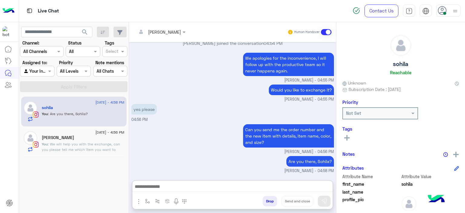
click at [103, 140] on div "[PERSON_NAME]" at bounding box center [83, 138] width 83 height 6
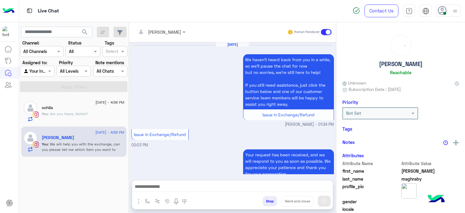
scroll to position [750, 0]
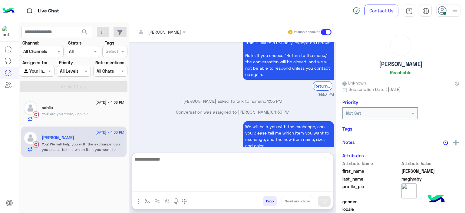
click at [152, 188] on textarea at bounding box center [232, 173] width 200 height 36
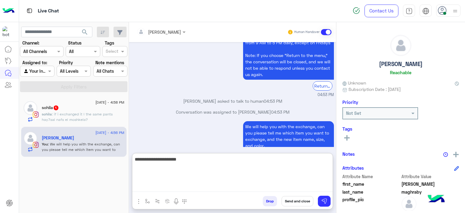
type textarea "**********"
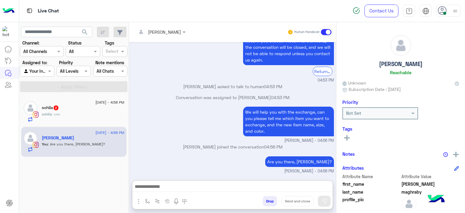
click at [99, 118] on div "sohila : yes" at bounding box center [83, 116] width 83 height 11
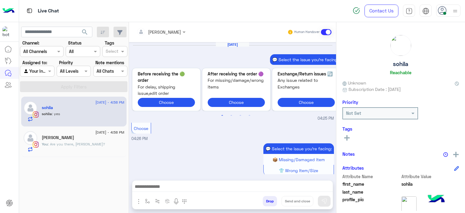
scroll to position [611, 0]
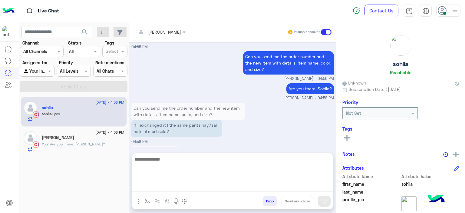
click at [162, 186] on textarea at bounding box center [232, 173] width 200 height 36
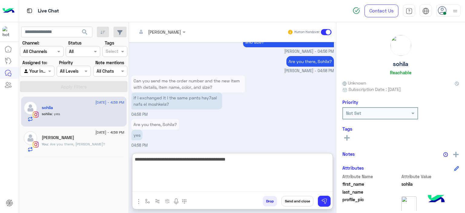
type textarea "**********"
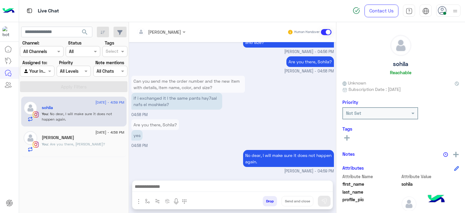
scroll to position [637, 0]
click at [174, 132] on div "[DATE] 💬 Select the issue you're facing: Previous 🟢 Before receiving the order …" at bounding box center [232, 108] width 207 height 132
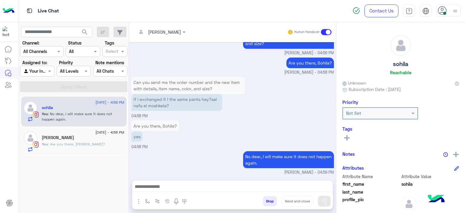
click at [94, 137] on div "[PERSON_NAME]" at bounding box center [83, 138] width 83 height 6
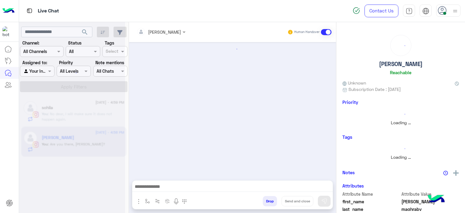
scroll to position [695, 0]
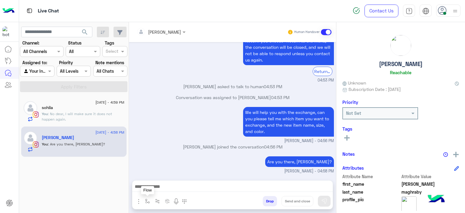
drag, startPoint x: 147, startPoint y: 200, endPoint x: 153, endPoint y: 191, distance: 11.5
click at [147, 200] on img "button" at bounding box center [147, 201] width 5 height 5
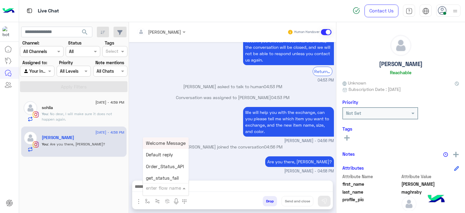
click at [155, 189] on input "text" at bounding box center [158, 187] width 25 height 7
type input "*****"
click at [344, 138] on icon at bounding box center [346, 137] width 5 height 5
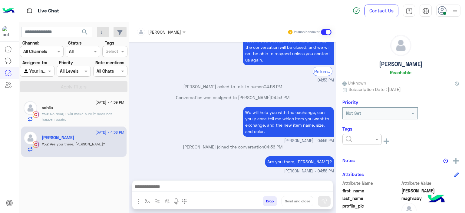
click at [357, 139] on input "text" at bounding box center [355, 139] width 18 height 6
click at [358, 167] on span "M FOLLOW UP" at bounding box center [359, 165] width 28 height 5
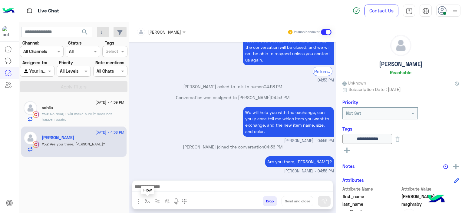
click at [150, 198] on button "button" at bounding box center [148, 201] width 10 height 10
click at [150, 189] on input "text" at bounding box center [158, 187] width 25 height 7
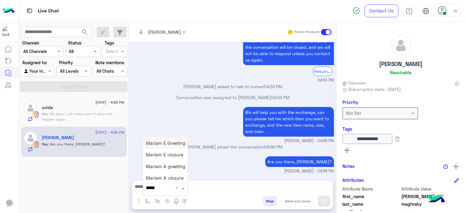
type input "******"
click at [174, 158] on div "Mariam E closure" at bounding box center [165, 155] width 45 height 12
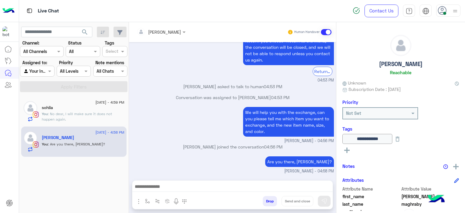
type textarea "**********"
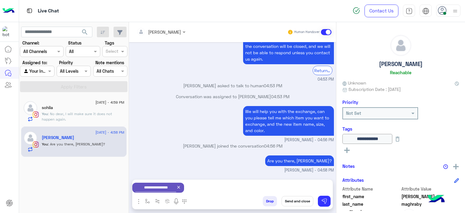
click at [296, 203] on button "Send and close" at bounding box center [298, 201] width 32 height 10
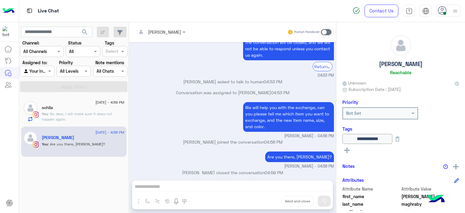
scroll to position [706, 0]
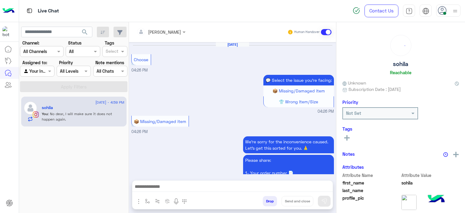
scroll to position [568, 0]
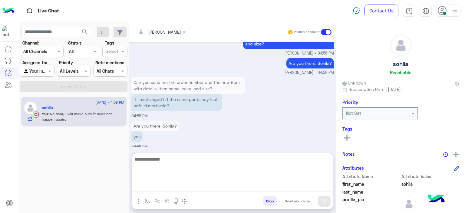
click at [200, 186] on textarea at bounding box center [232, 173] width 200 height 36
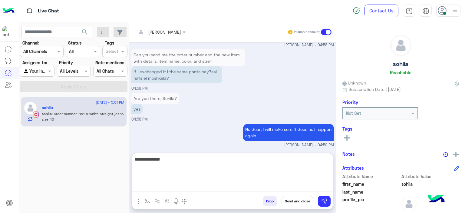
scroll to position [639, 0]
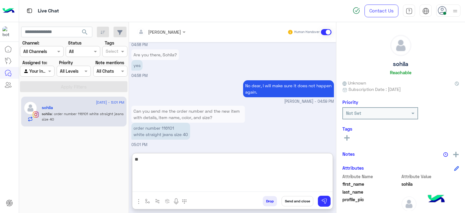
type textarea "*"
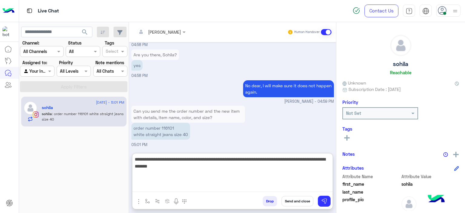
click at [175, 166] on textarea "**********" at bounding box center [232, 173] width 200 height 36
click at [193, 166] on textarea "**********" at bounding box center [232, 173] width 200 height 36
type textarea "**********"
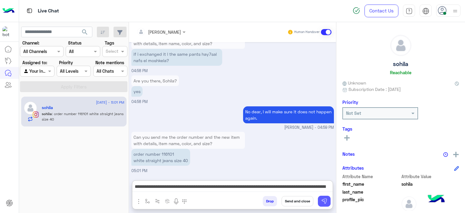
click at [322, 202] on img at bounding box center [324, 201] width 6 height 6
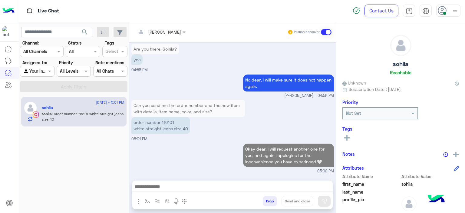
scroll to position [644, 0]
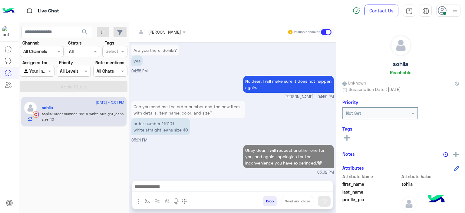
click at [169, 122] on p "order number 116101 white straight jeans size 40" at bounding box center [160, 126] width 59 height 17
copy p "116101"
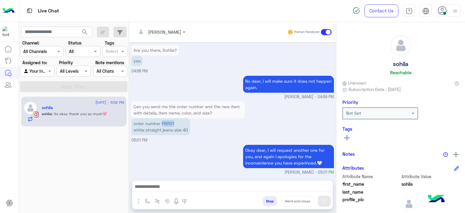
scroll to position [664, 0]
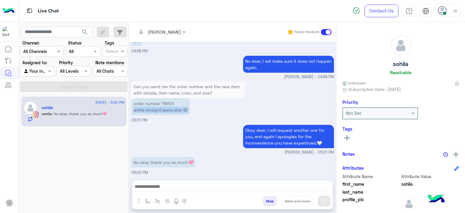
drag, startPoint x: 188, startPoint y: 107, endPoint x: 133, endPoint y: 108, distance: 54.8
click at [133, 108] on p "order number 116101 white straight jeans size 40" at bounding box center [160, 106] width 59 height 17
copy p "white straight jeans size 40"
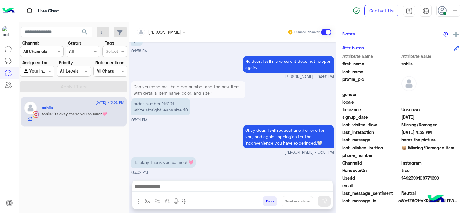
click at [398, 177] on span "UserId" at bounding box center [371, 178] width 58 height 6
click at [399, 177] on div "UserId 1492399108771699" at bounding box center [400, 179] width 117 height 8
click at [401, 177] on span "1492399108771699" at bounding box center [430, 178] width 58 height 6
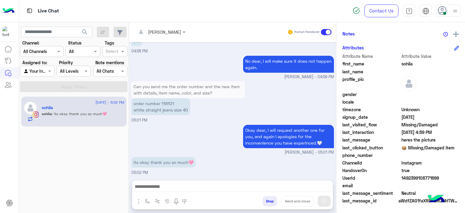
click at [401, 177] on span "1492399108771699" at bounding box center [430, 178] width 58 height 6
copy span "1492399108771699"
click at [203, 181] on div at bounding box center [232, 187] width 200 height 15
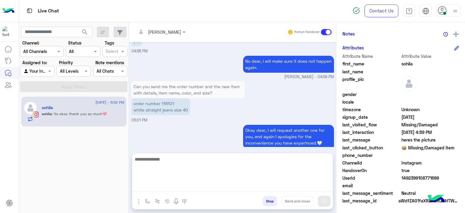
click at [203, 183] on textarea at bounding box center [232, 173] width 200 height 36
type textarea "**********"
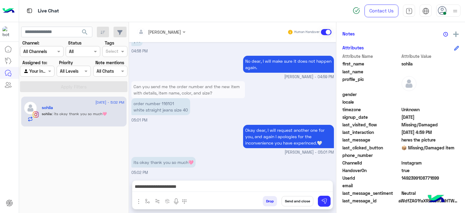
click at [300, 202] on button "Send and close" at bounding box center [298, 201] width 32 height 10
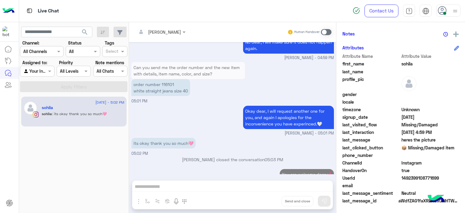
scroll to position [694, 0]
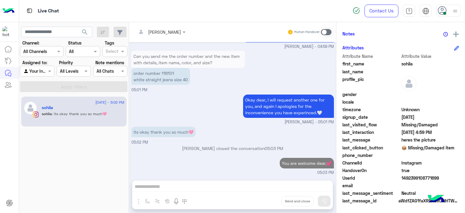
click at [445, 10] on icon at bounding box center [442, 10] width 9 height 9
